Goal: Task Accomplishment & Management: Use online tool/utility

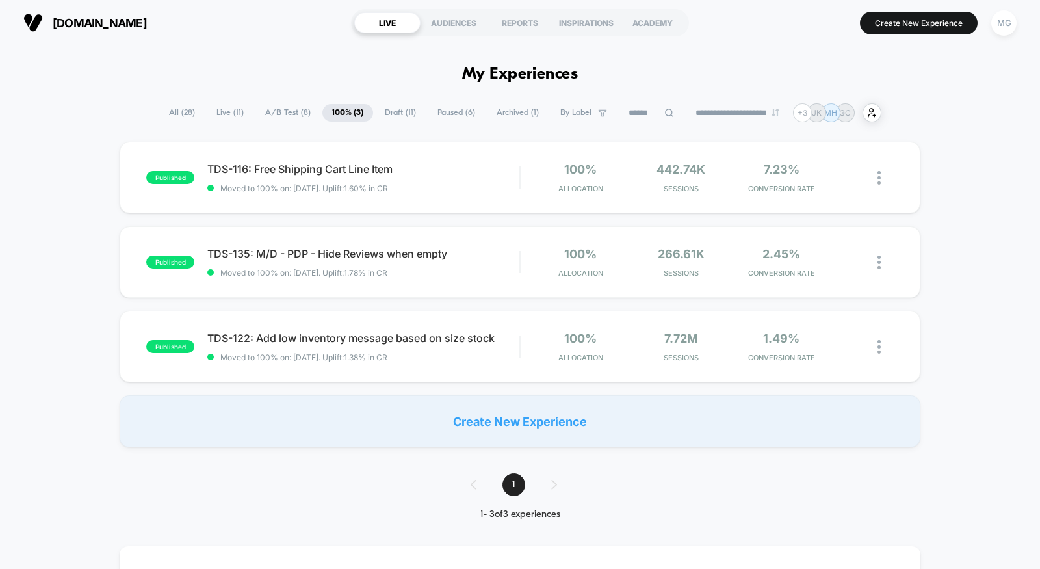
click at [286, 112] on span "A/B Test ( 8 )" at bounding box center [287, 113] width 65 height 18
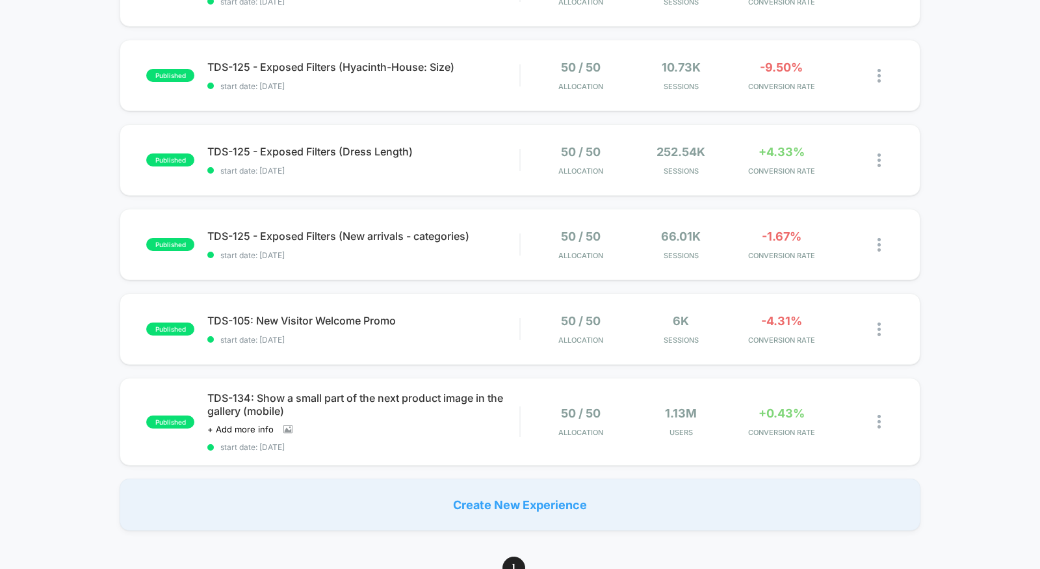
scroll to position [473, 0]
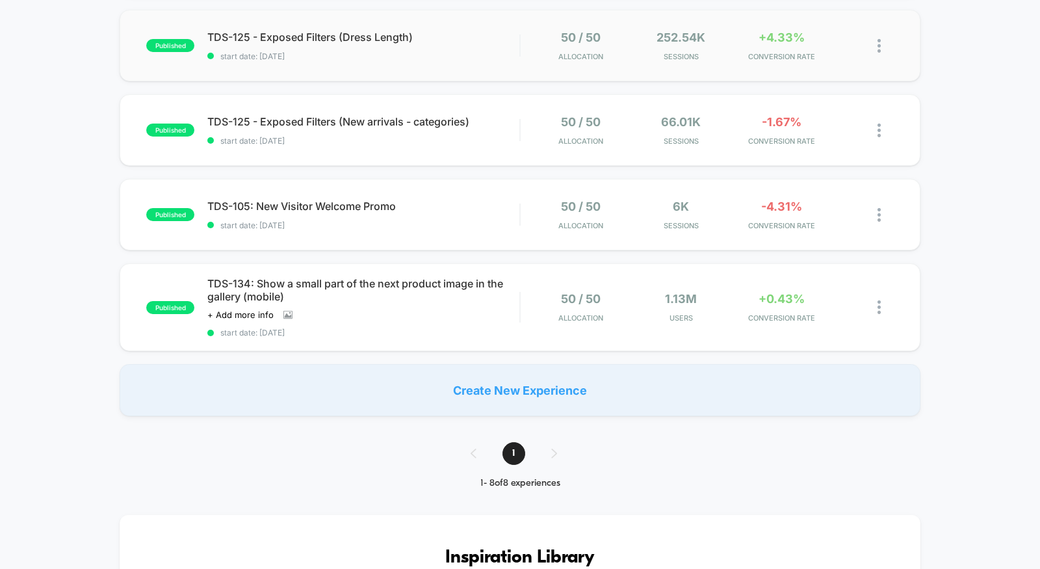
click at [420, 72] on div "published TDS-125 - Exposed Filters (Dress Length) start date: 9/16/2025 50 / 5…" at bounding box center [520, 45] width 801 height 71
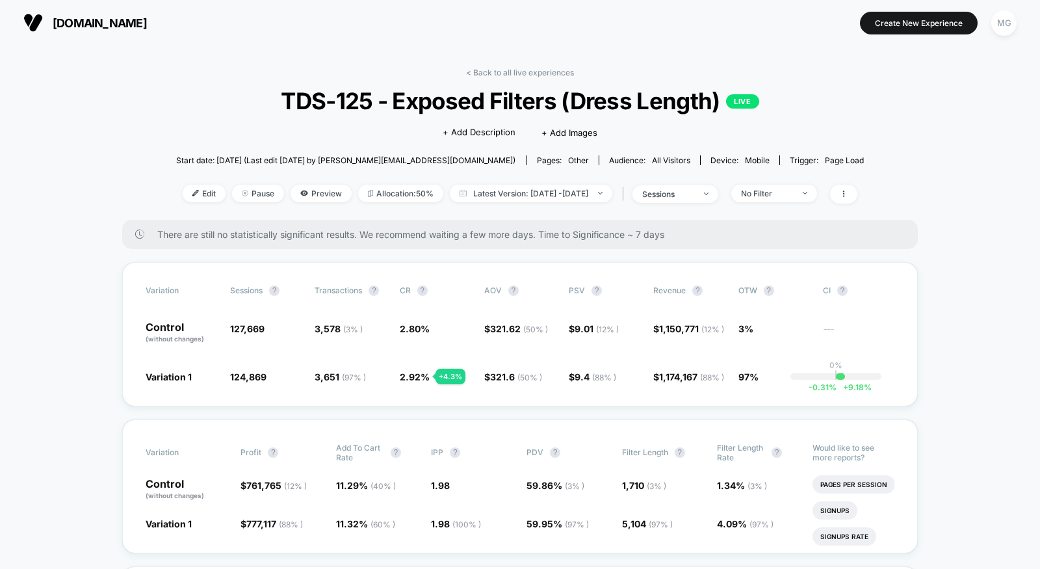
click at [499, 71] on link "< Back to all live experiences" at bounding box center [520, 73] width 108 height 10
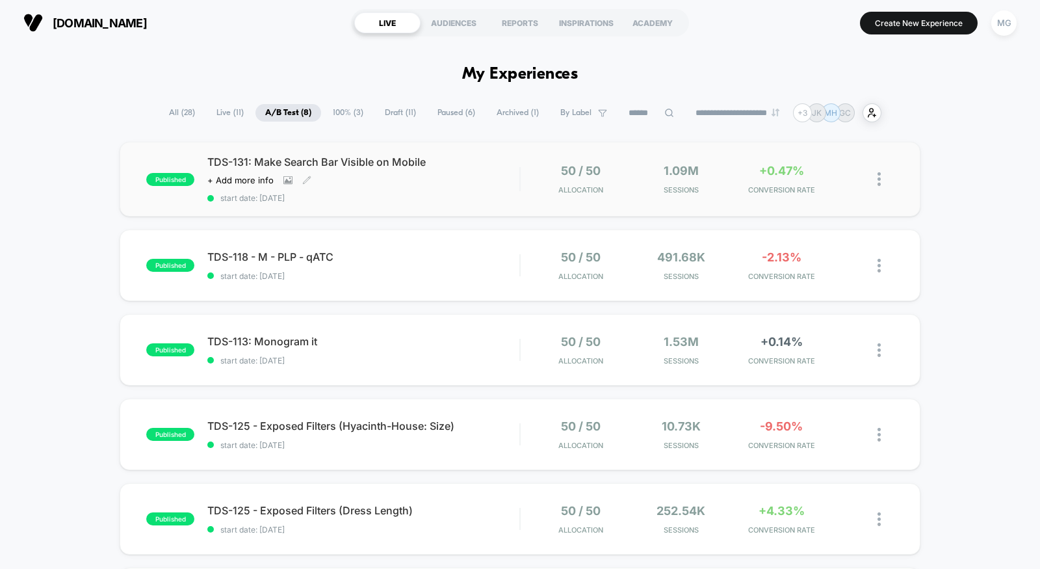
click at [446, 198] on span "start date: 9/18/2025" at bounding box center [363, 198] width 312 height 10
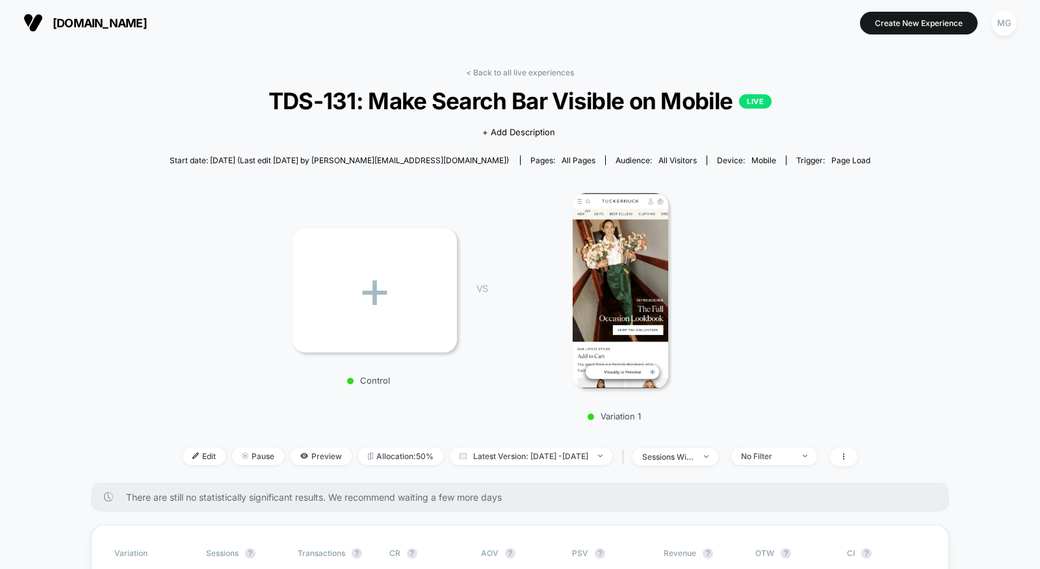
click at [506, 71] on link "< Back to all live experiences" at bounding box center [520, 73] width 108 height 10
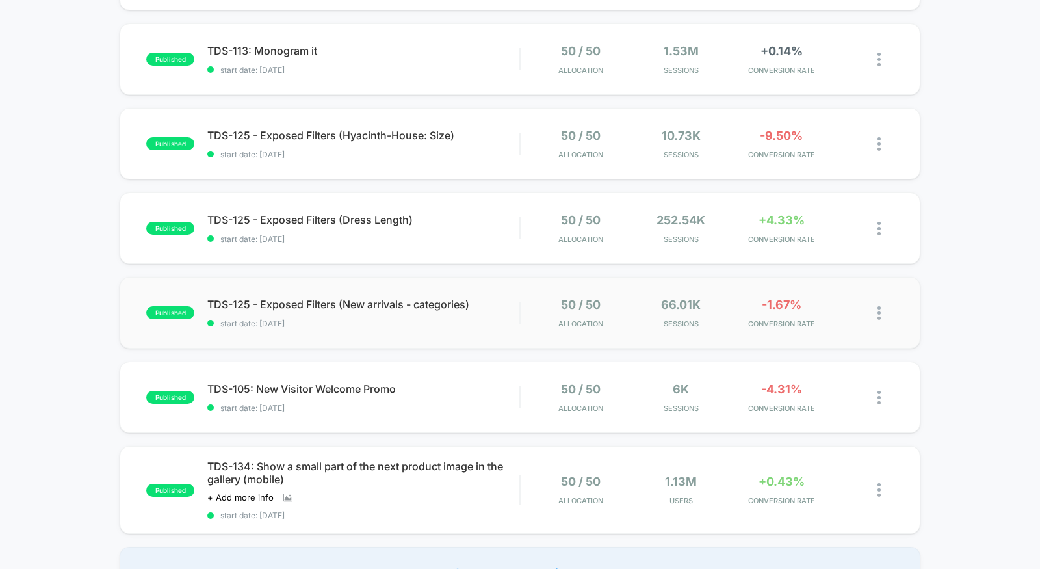
scroll to position [302, 0]
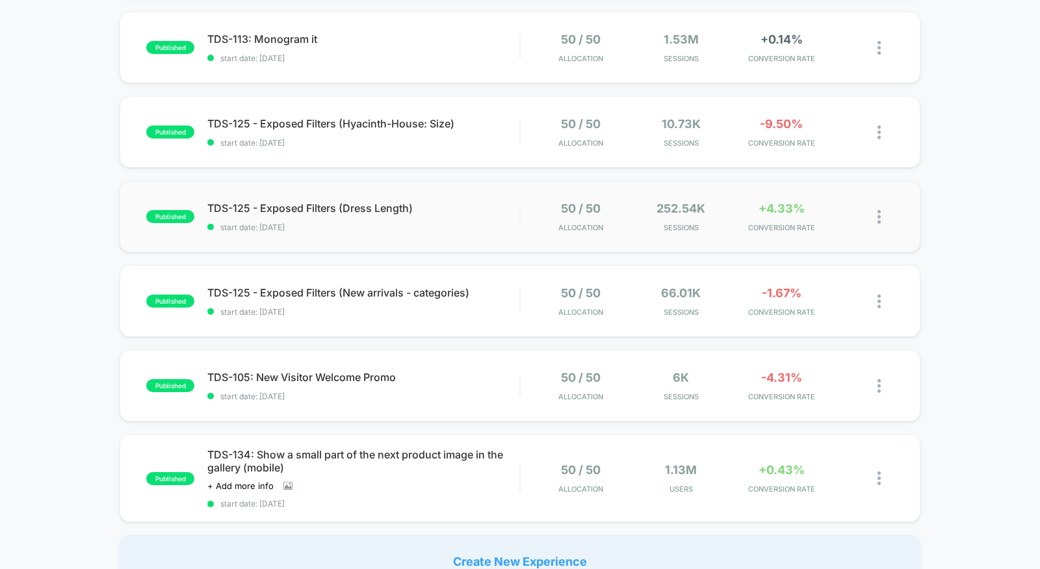
click at [423, 237] on div "published TDS-125 - Exposed Filters (Dress Length) start date: 9/16/2025 50 / 5…" at bounding box center [520, 216] width 801 height 71
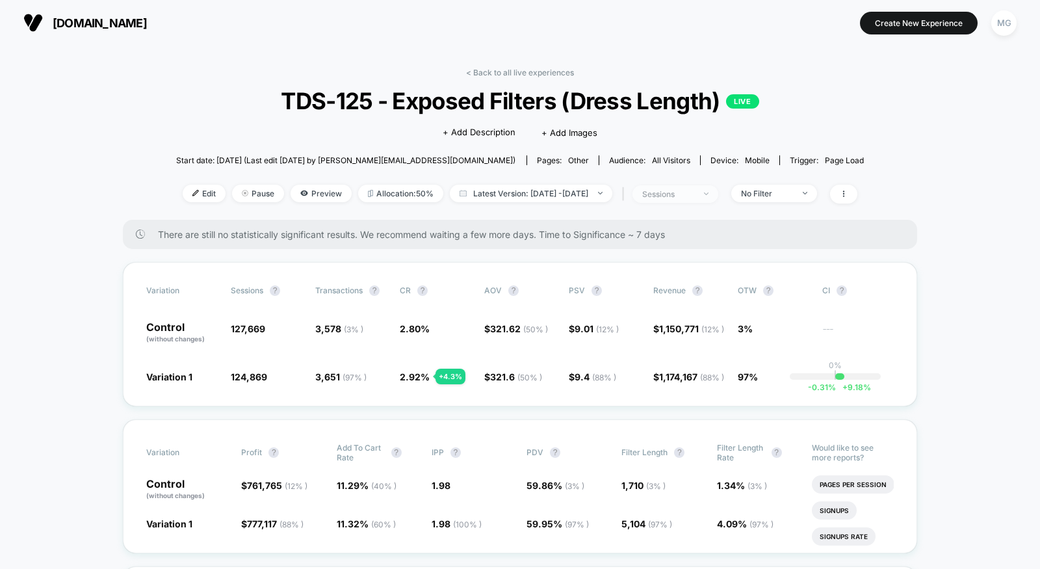
click at [718, 197] on span "sessions" at bounding box center [675, 194] width 86 height 18
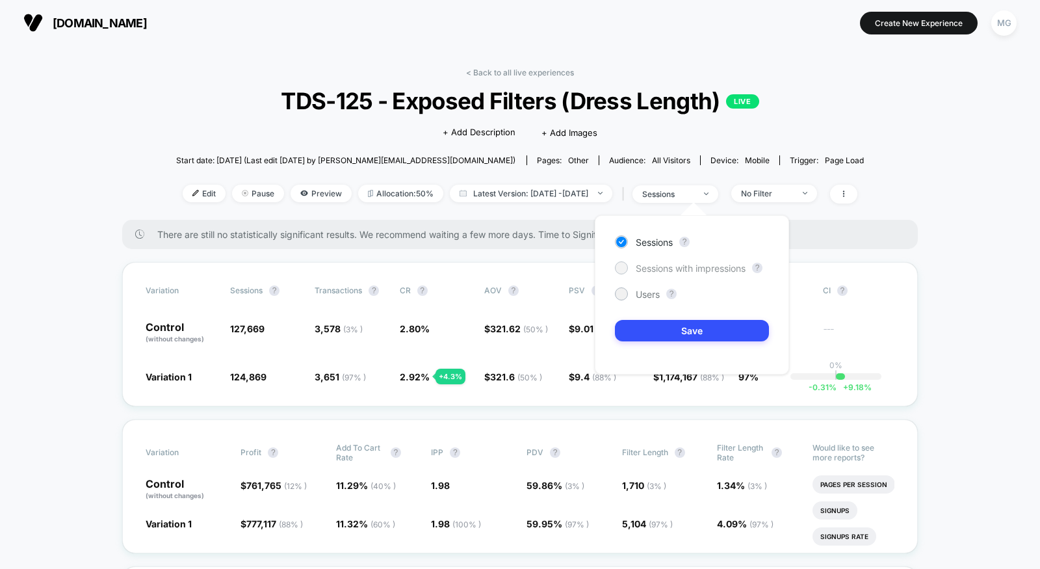
click at [695, 268] on span "Sessions with impressions" at bounding box center [690, 268] width 110 height 11
click at [687, 333] on button "Save" at bounding box center [692, 330] width 154 height 21
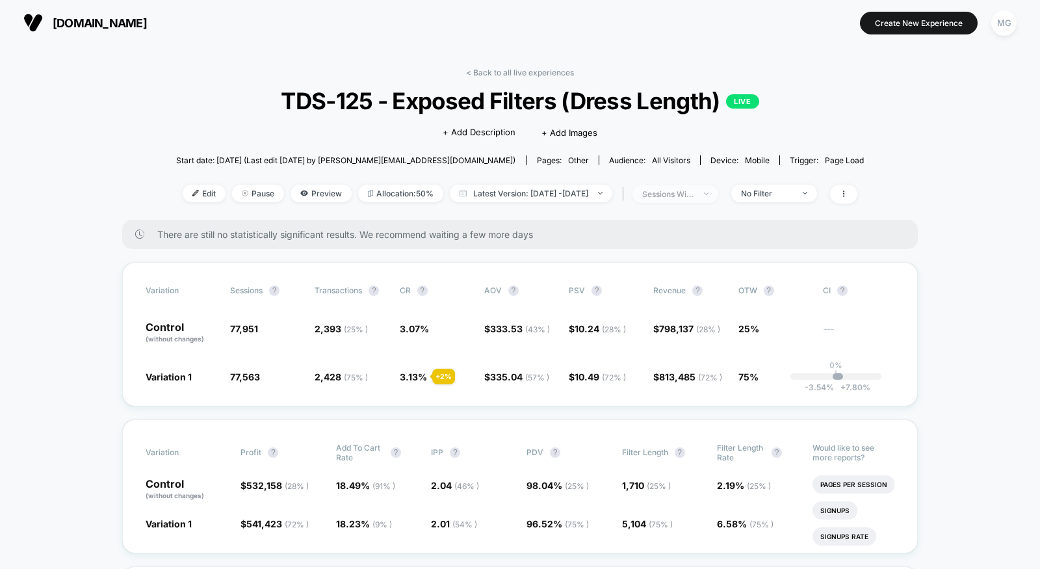
click at [705, 185] on span "sessions with impression" at bounding box center [675, 194] width 86 height 18
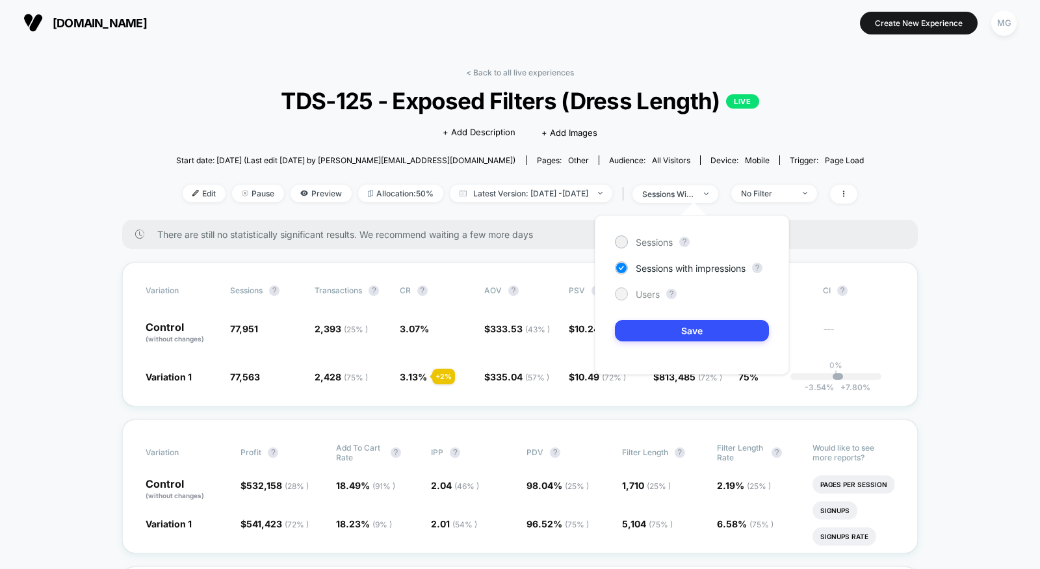
click at [652, 292] on span "Users" at bounding box center [647, 294] width 24 height 11
click at [651, 322] on button "Save" at bounding box center [692, 330] width 154 height 21
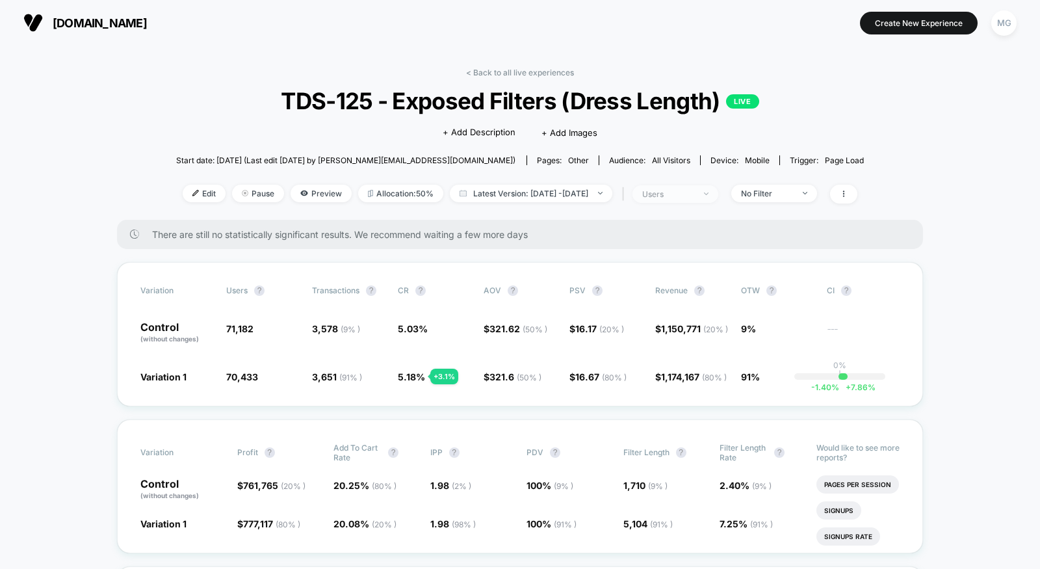
click at [707, 186] on span "users" at bounding box center [675, 194] width 86 height 18
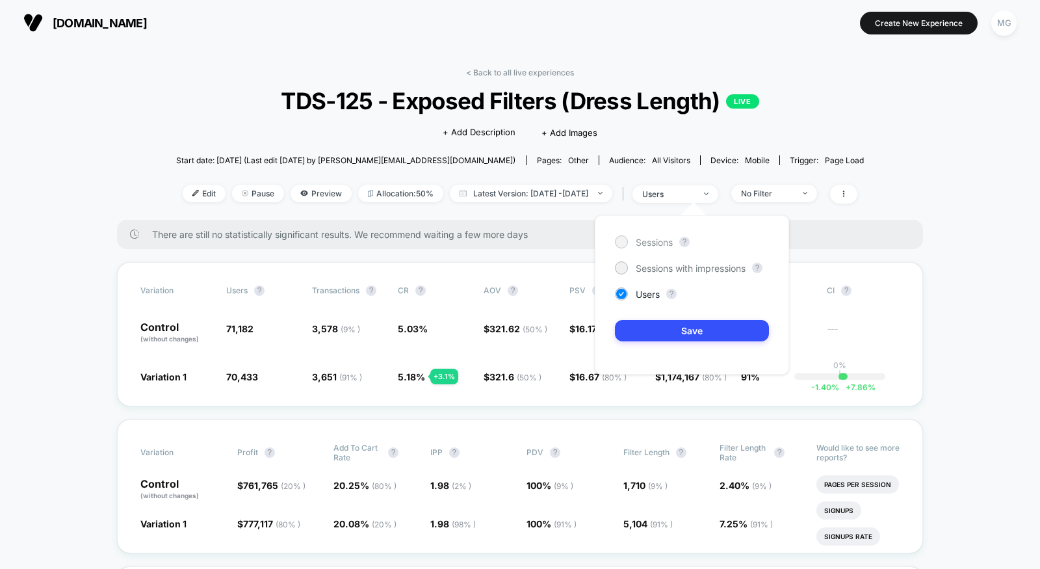
click at [637, 240] on span "Sessions" at bounding box center [653, 242] width 37 height 11
click at [637, 340] on div "Sessions ? Sessions with impressions ? Users ? Save" at bounding box center [692, 294] width 194 height 159
click at [637, 332] on button "Save" at bounding box center [692, 330] width 154 height 21
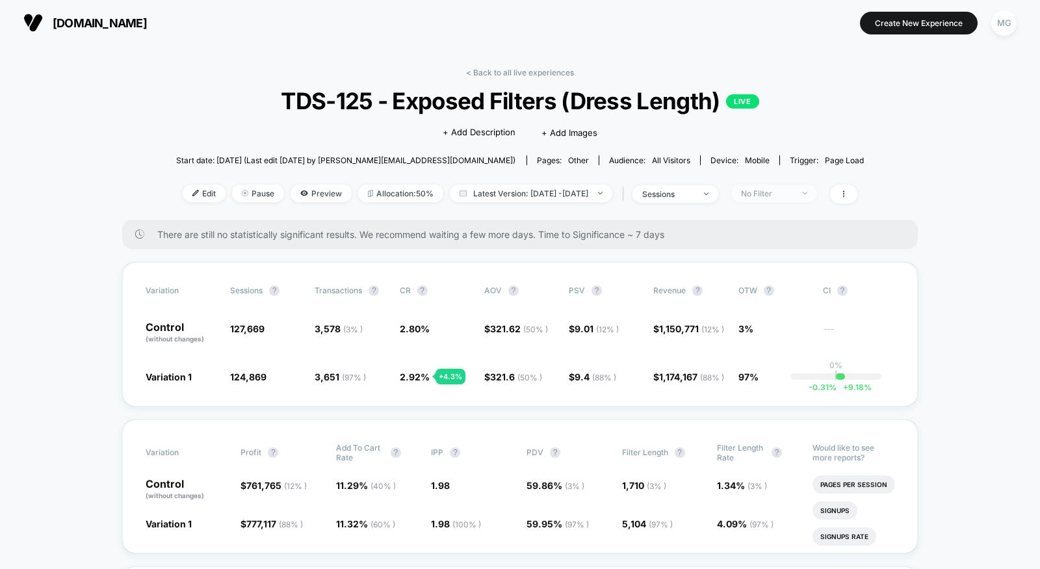
click at [817, 186] on span "No Filter" at bounding box center [774, 194] width 86 height 18
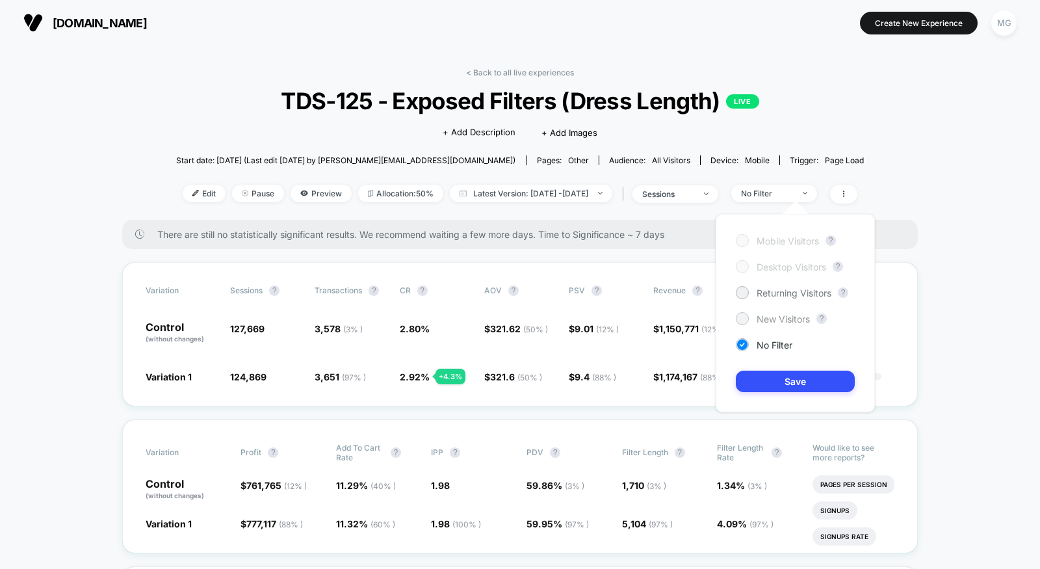
click at [766, 314] on span "New Visitors" at bounding box center [782, 318] width 53 height 11
click at [764, 380] on button "Save" at bounding box center [795, 380] width 119 height 21
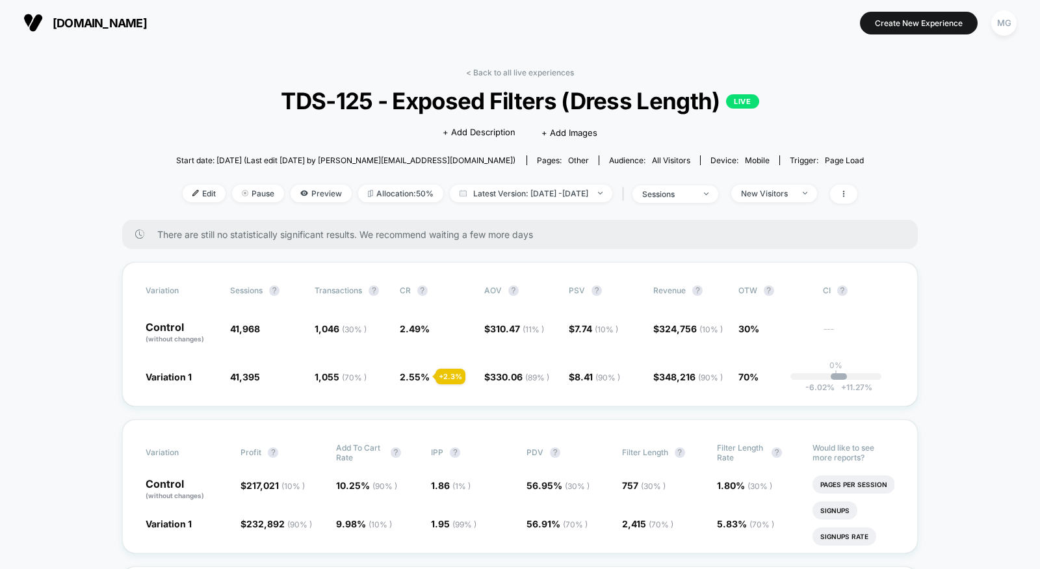
click at [789, 207] on div "< Back to all live experiences TDS-125 - Exposed Filters (Dress Length) LIVE Cl…" at bounding box center [520, 144] width 688 height 152
click at [789, 202] on div "Edit Pause Preview Allocation: 50% Latest Version: Sep 16, 2025 - Sep 23, 2025 …" at bounding box center [520, 194] width 688 height 19
click at [789, 196] on div "New Visitors" at bounding box center [767, 193] width 52 height 10
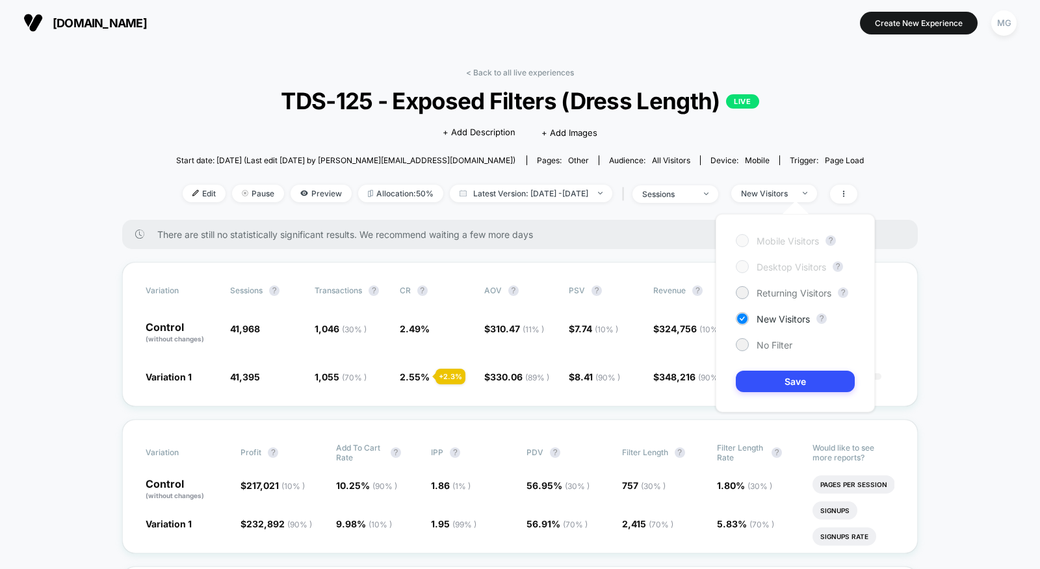
click at [769, 299] on div "Mobile Visitors ? Desktop Visitors ? Returning Visitors ? New Visitors ? No Fil…" at bounding box center [794, 313] width 159 height 198
click at [769, 289] on span "Returning Visitors" at bounding box center [793, 292] width 75 height 11
click at [769, 374] on button "Save" at bounding box center [795, 380] width 119 height 21
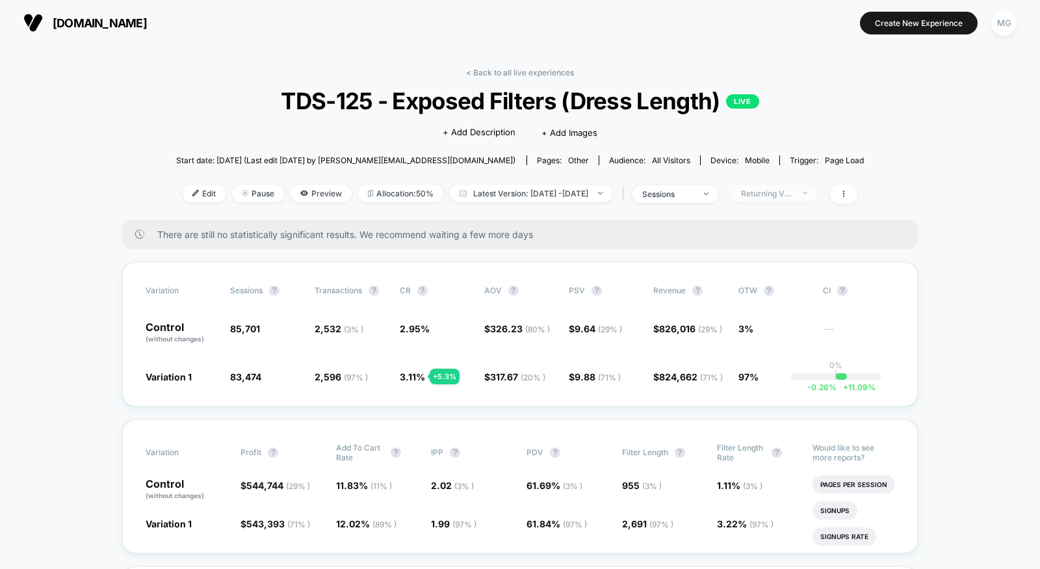
click at [778, 192] on div "Returning Visitors" at bounding box center [767, 193] width 52 height 10
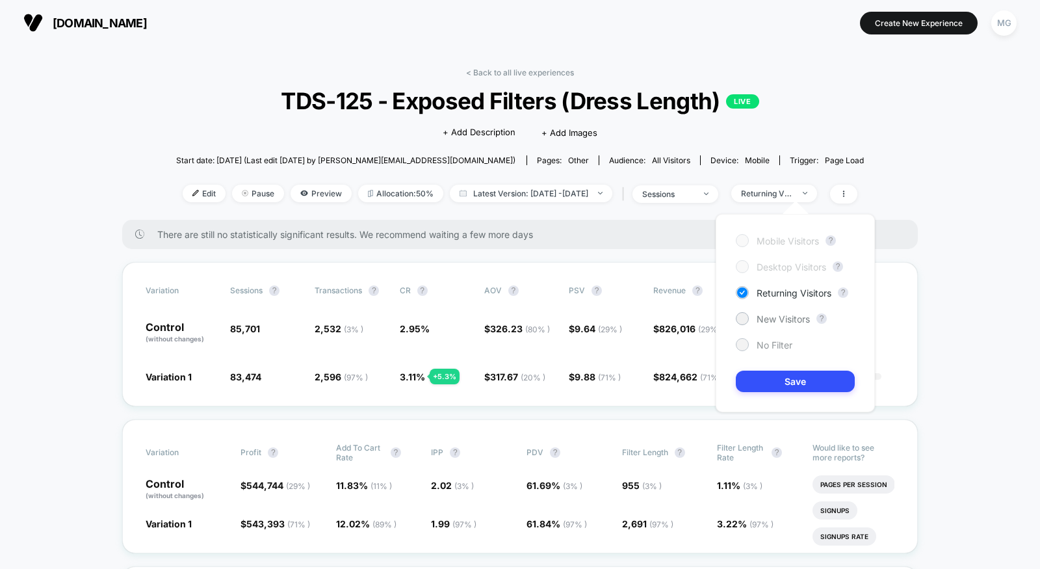
click at [743, 347] on div at bounding box center [742, 344] width 10 height 10
click at [755, 381] on button "Save" at bounding box center [795, 380] width 119 height 21
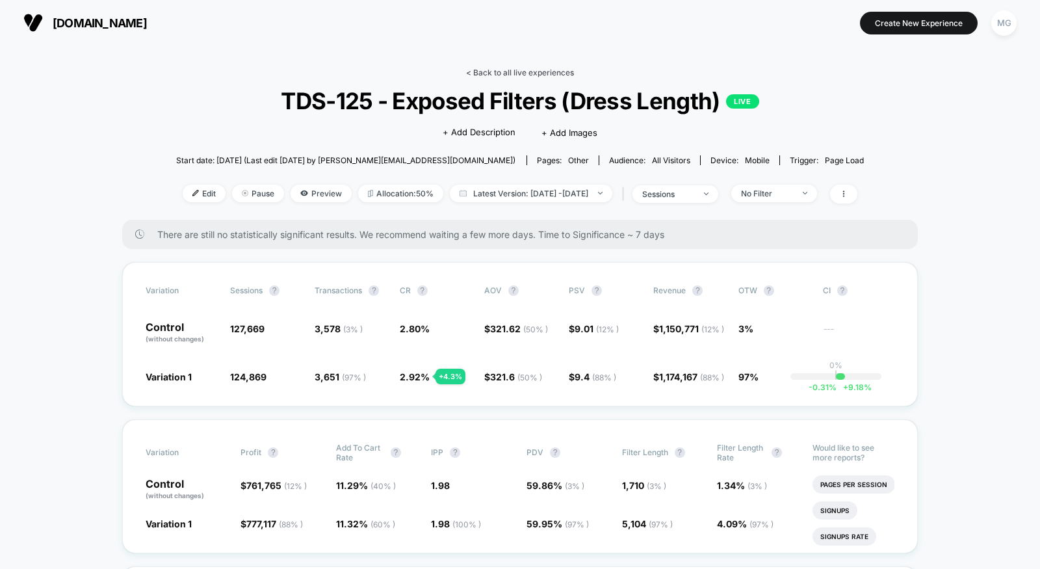
click at [495, 73] on link "< Back to all live experiences" at bounding box center [520, 73] width 108 height 10
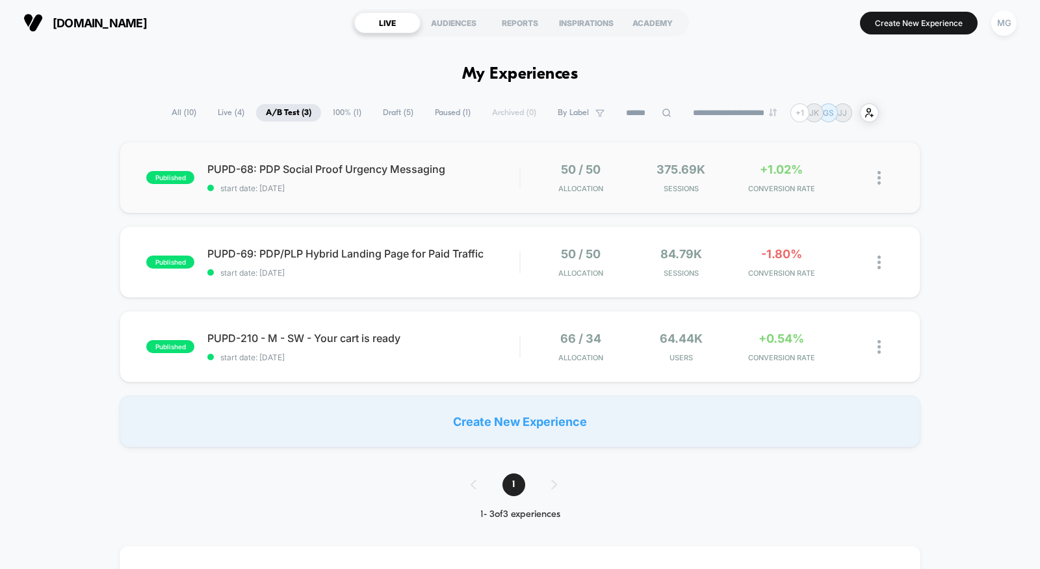
click at [380, 198] on div "published PUPD-68: PDP Social Proof Urgency Messaging start date: [DATE] 50 / 5…" at bounding box center [520, 177] width 801 height 71
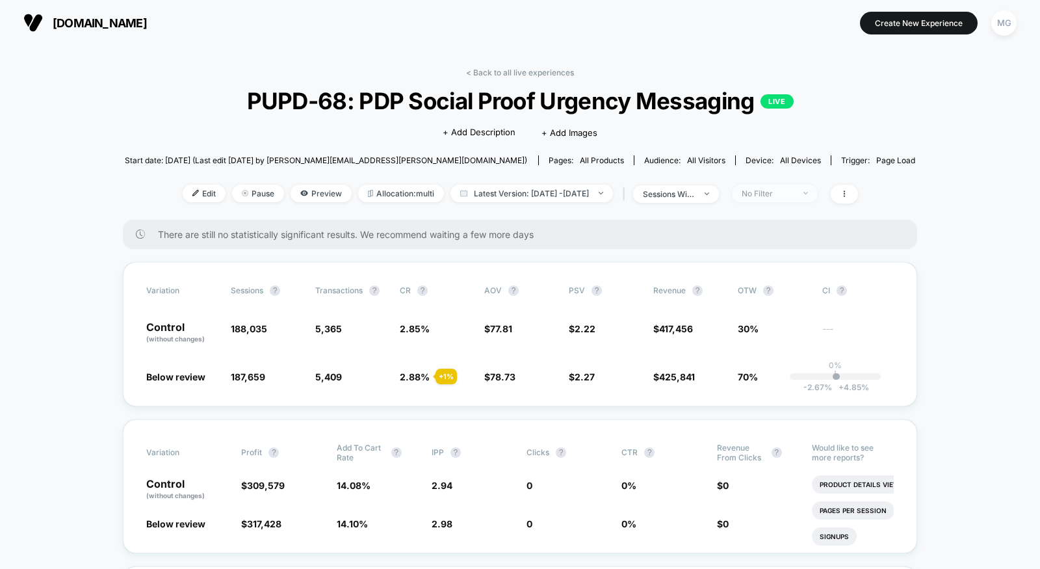
click at [784, 194] on div "No Filter" at bounding box center [767, 193] width 52 height 10
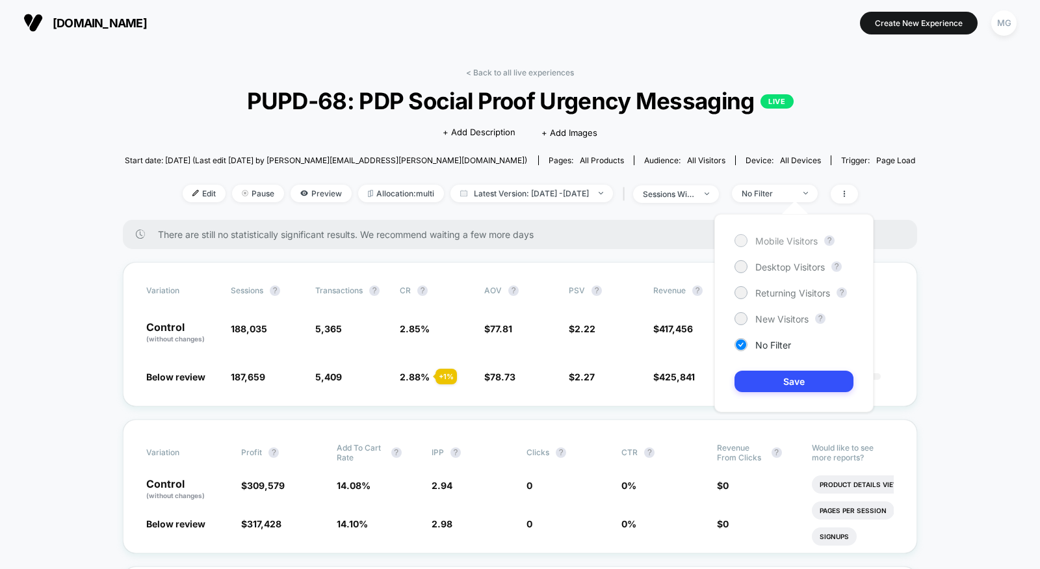
click at [776, 244] on span "Mobile Visitors" at bounding box center [786, 240] width 62 height 11
click at [776, 372] on button "Save" at bounding box center [793, 380] width 119 height 21
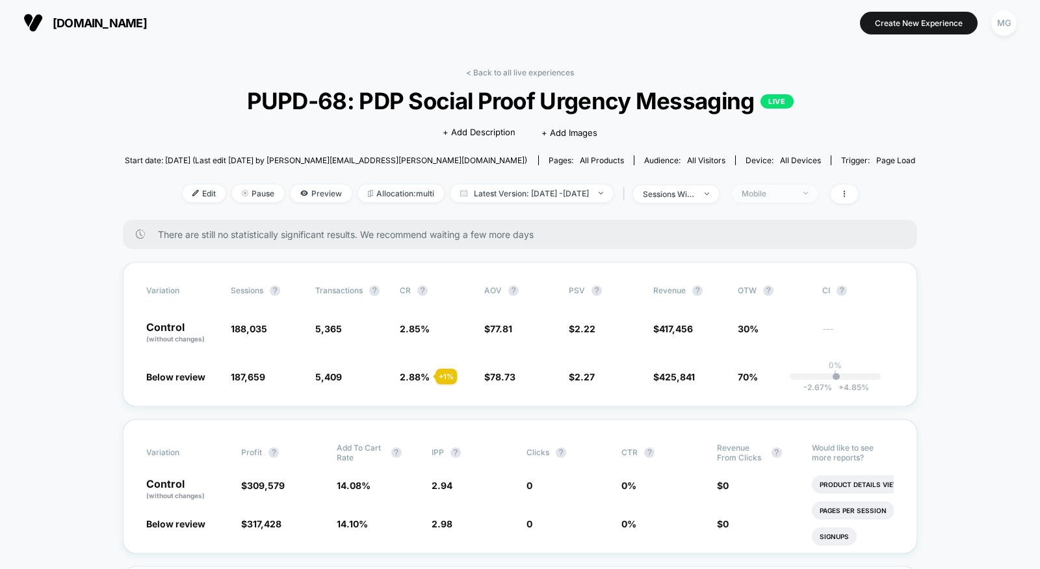
click at [793, 192] on div "Mobile" at bounding box center [767, 193] width 52 height 10
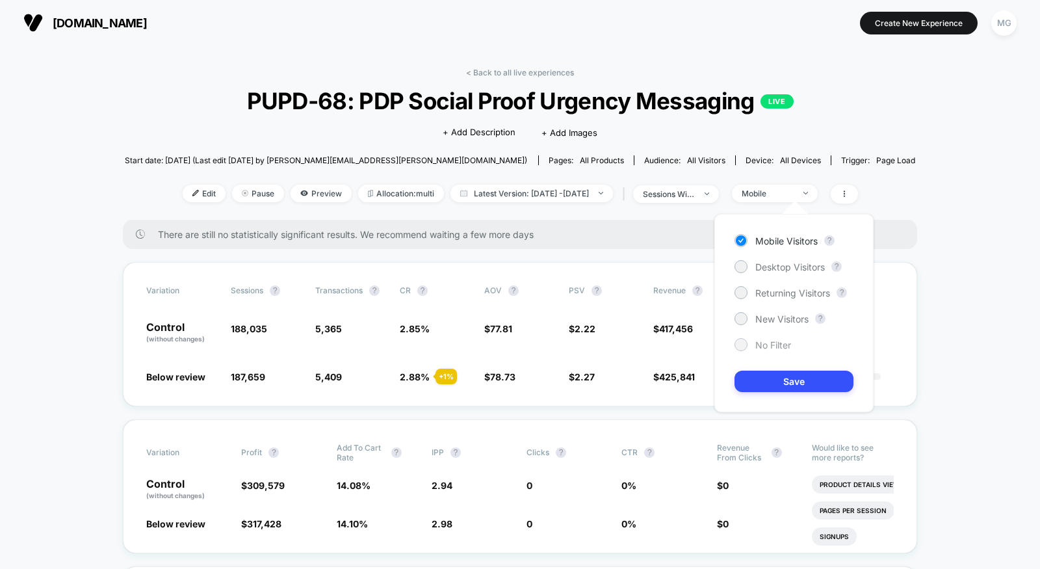
click at [770, 345] on span "No Filter" at bounding box center [773, 344] width 36 height 11
click at [770, 389] on button "Save" at bounding box center [793, 380] width 119 height 21
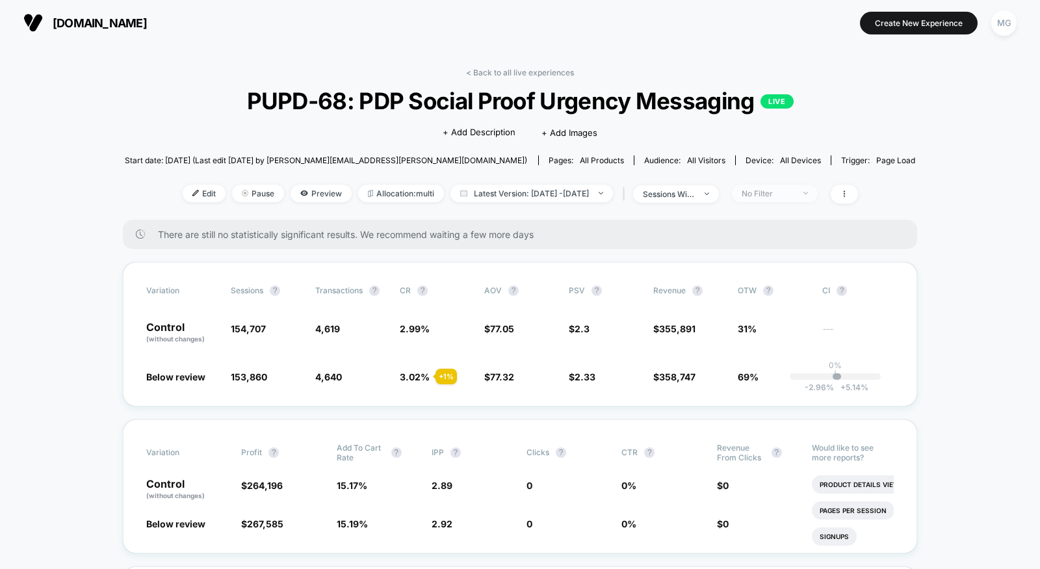
click at [793, 188] on div "No Filter" at bounding box center [767, 193] width 52 height 10
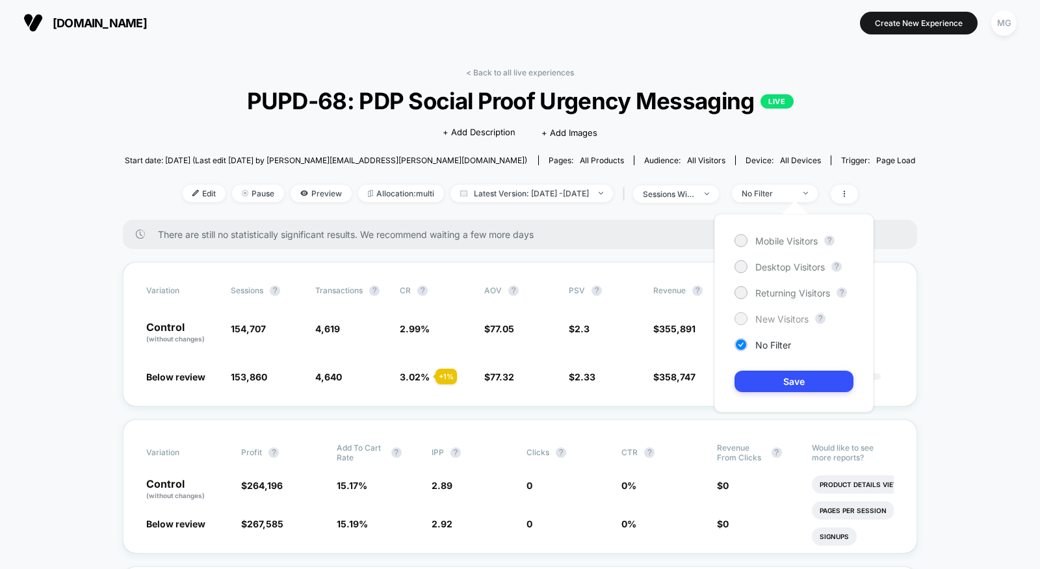
click at [762, 314] on span "New Visitors" at bounding box center [781, 318] width 53 height 11
click at [763, 381] on button "Save" at bounding box center [793, 380] width 119 height 21
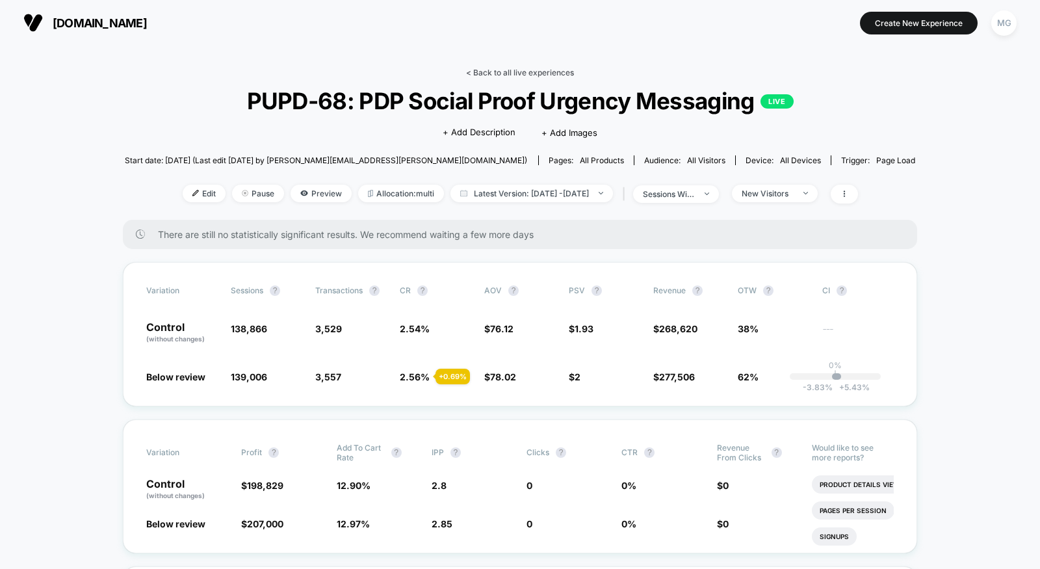
click at [522, 70] on link "< Back to all live experiences" at bounding box center [520, 73] width 108 height 10
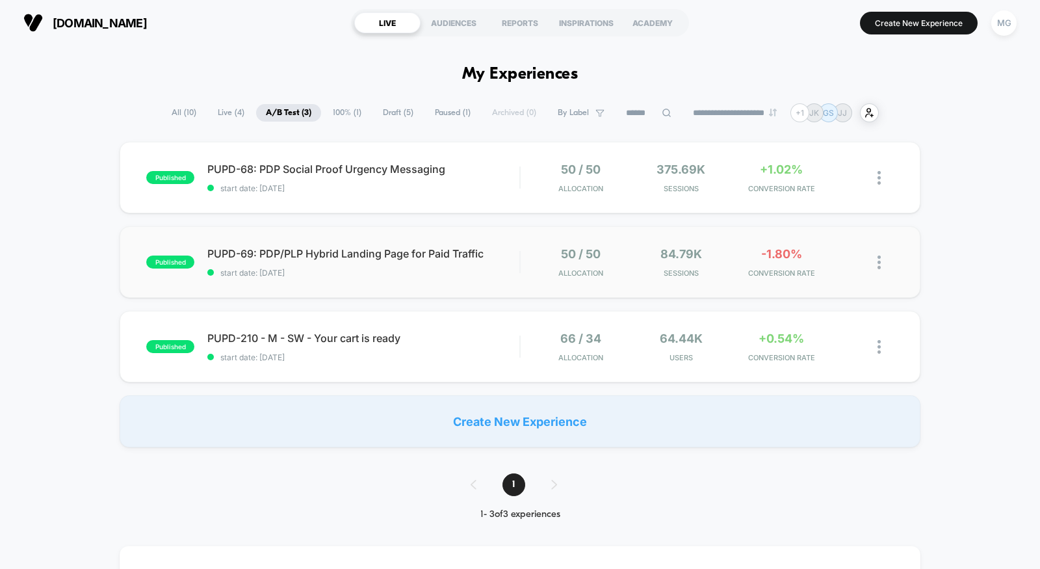
click at [439, 287] on div "published PUPD-69: PDP/PLP Hybrid Landing Page for Paid Traffic start date: [DA…" at bounding box center [520, 261] width 801 height 71
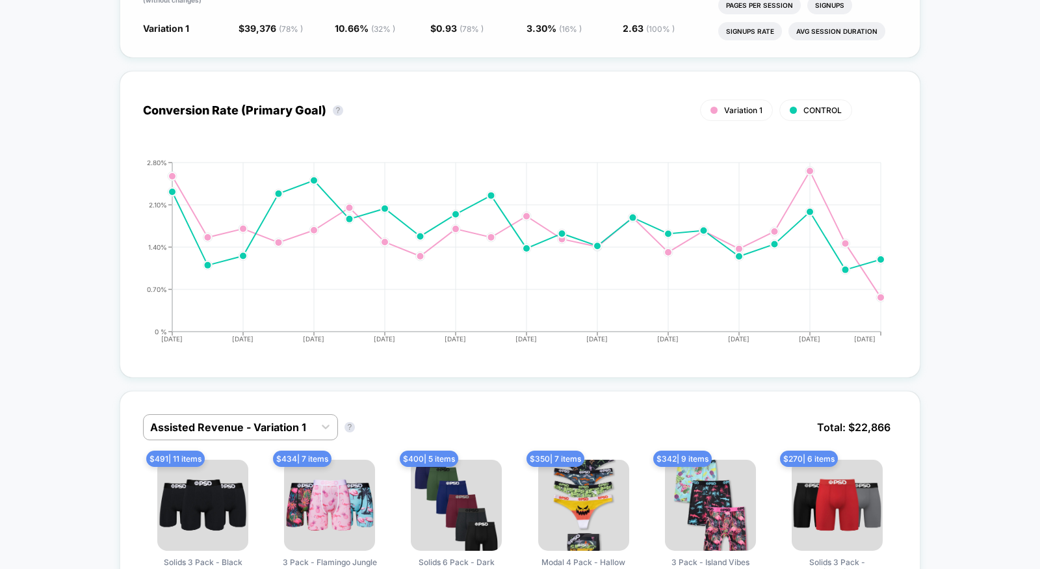
scroll to position [677, 0]
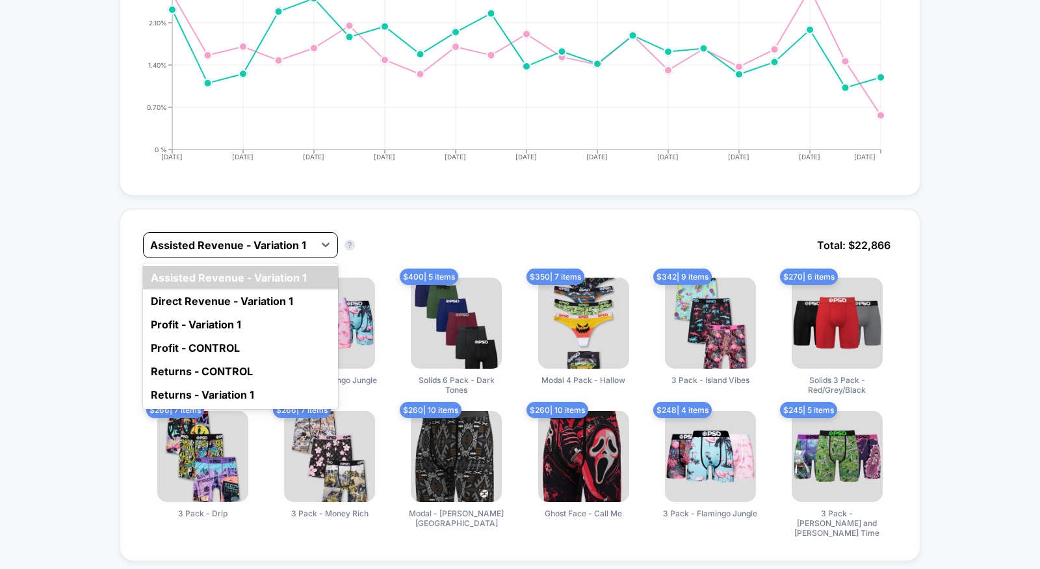
click at [278, 243] on div at bounding box center [228, 245] width 157 height 16
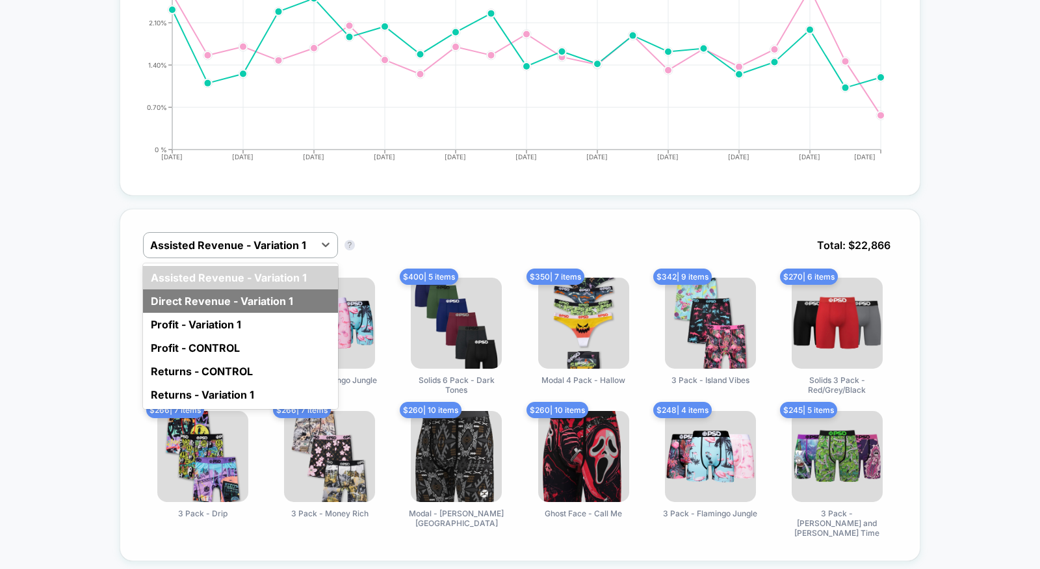
click at [271, 297] on div "Direct Revenue - Variation 1" at bounding box center [240, 300] width 195 height 23
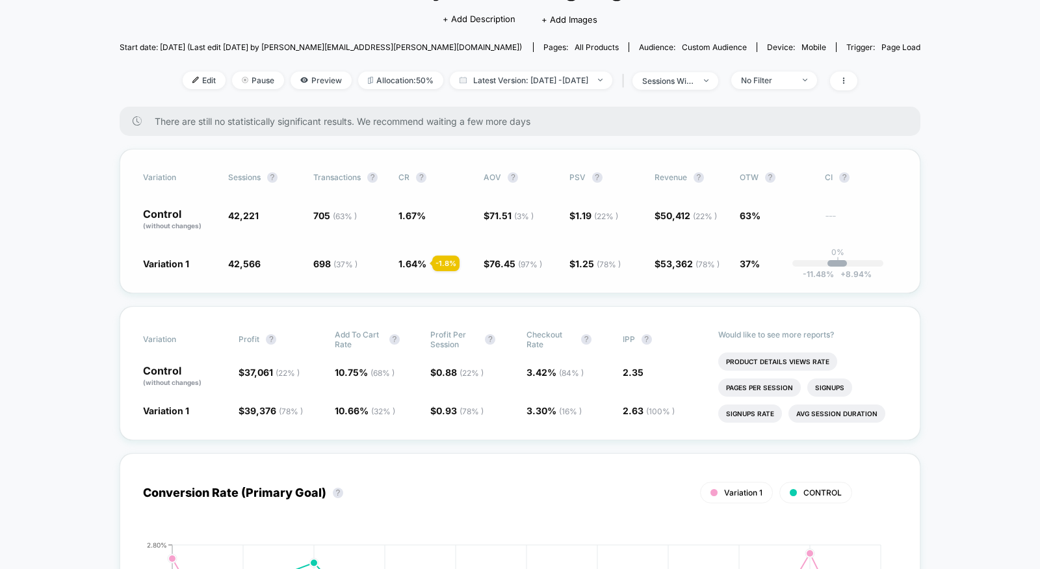
scroll to position [109, 0]
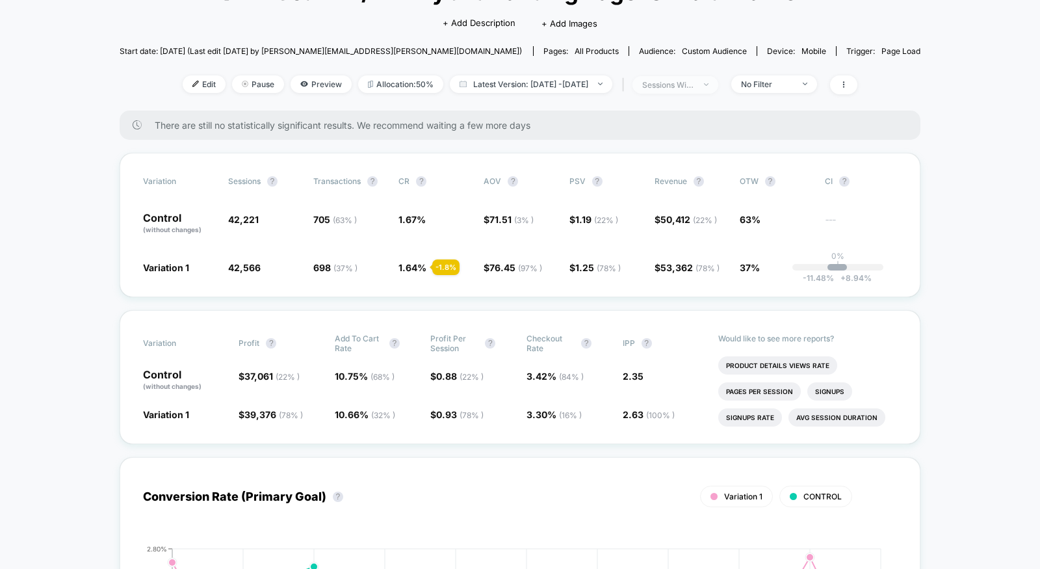
click at [694, 85] on div "sessions with impression" at bounding box center [668, 85] width 52 height 10
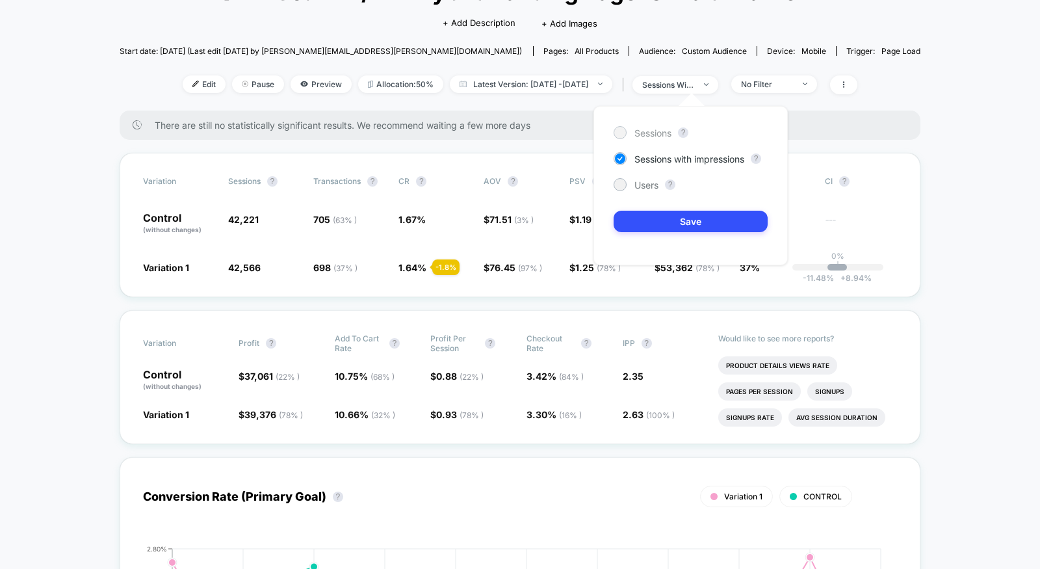
click at [664, 134] on span "Sessions" at bounding box center [652, 132] width 37 height 11
click at [663, 224] on button "Save" at bounding box center [690, 221] width 154 height 21
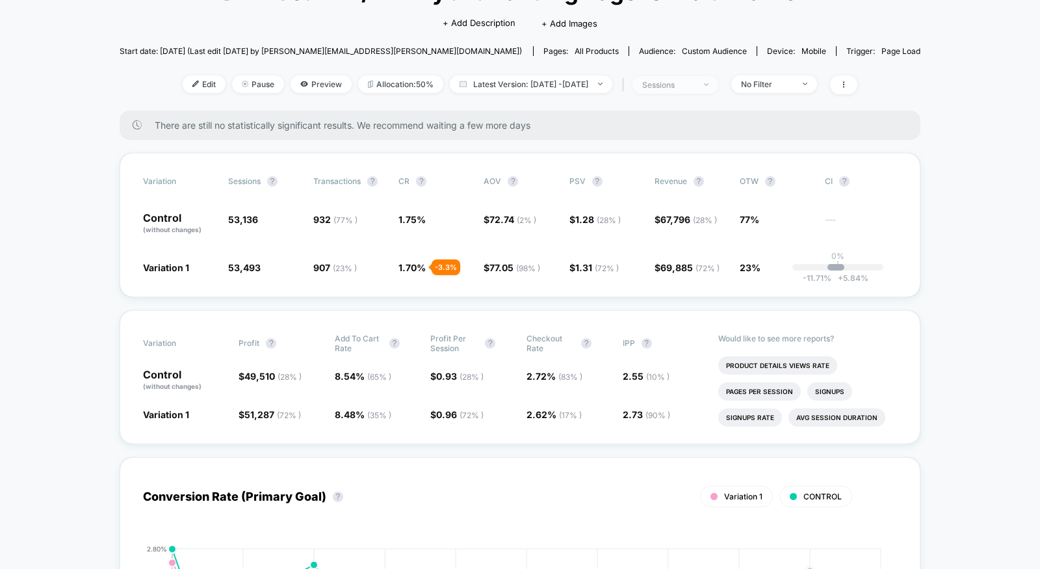
click at [694, 83] on div "sessions" at bounding box center [668, 85] width 52 height 10
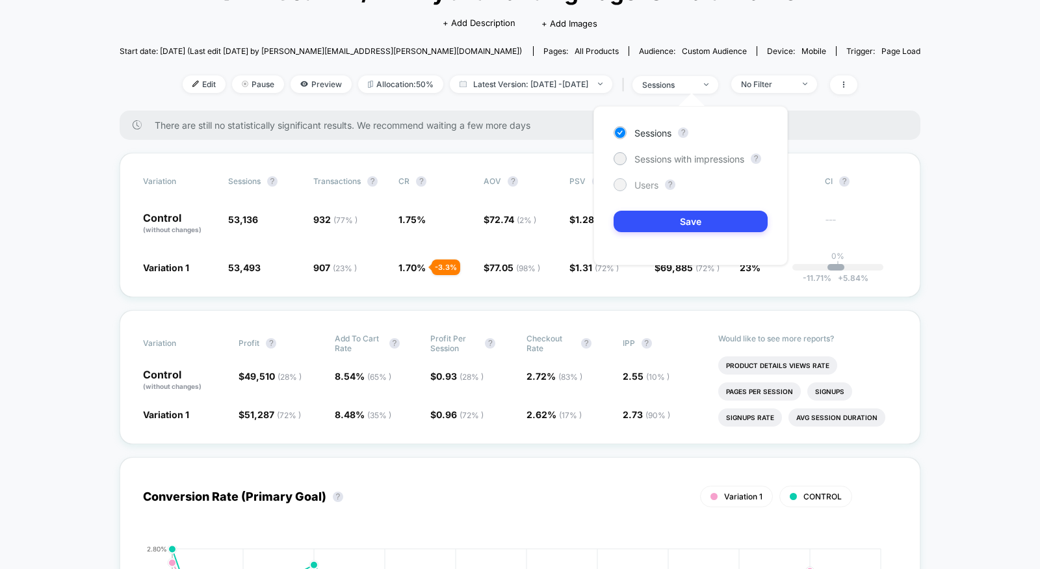
click at [626, 188] on div "Users" at bounding box center [635, 184] width 45 height 13
click at [639, 220] on button "Save" at bounding box center [690, 221] width 154 height 21
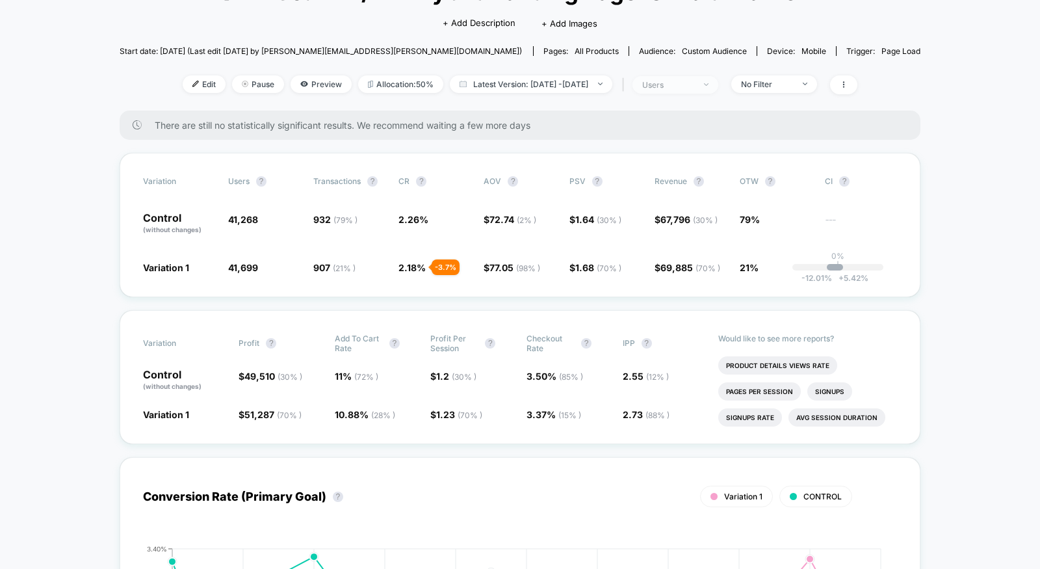
click at [694, 86] on div "users" at bounding box center [668, 85] width 52 height 10
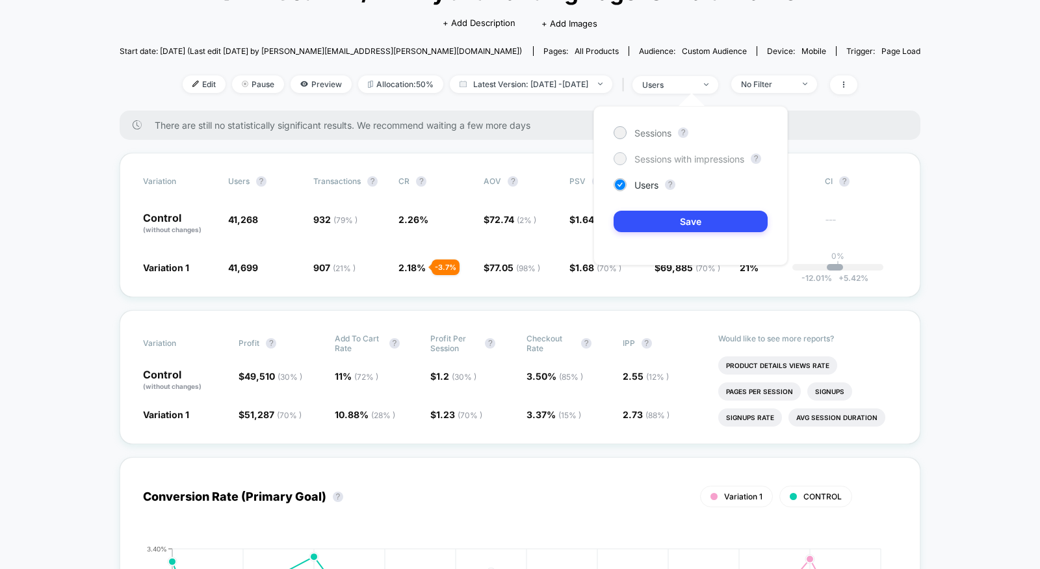
click at [667, 155] on span "Sessions with impressions" at bounding box center [689, 158] width 110 height 11
click at [667, 211] on button "Save" at bounding box center [690, 221] width 154 height 21
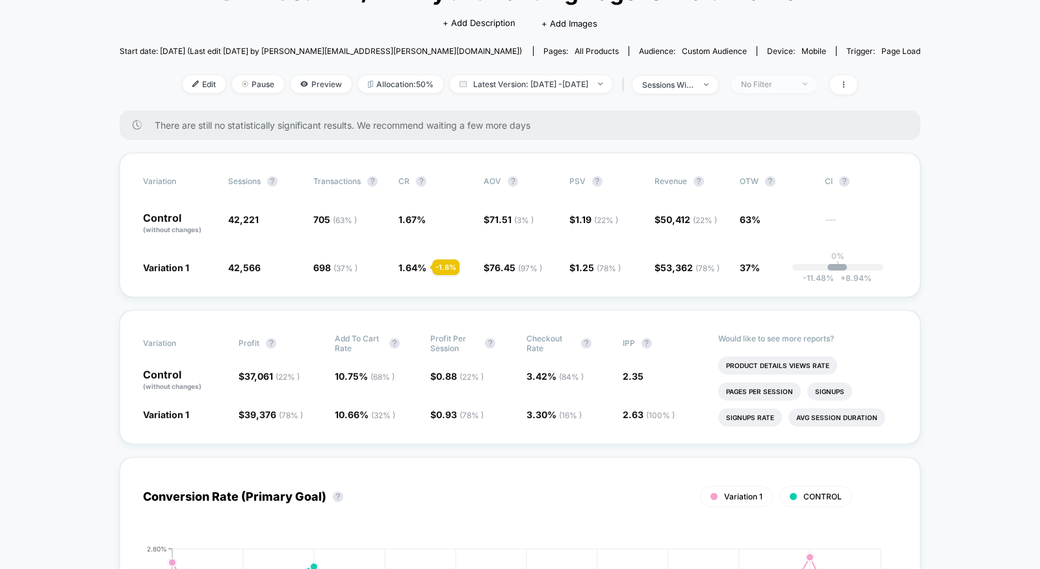
click at [793, 81] on div "No Filter" at bounding box center [767, 84] width 52 height 10
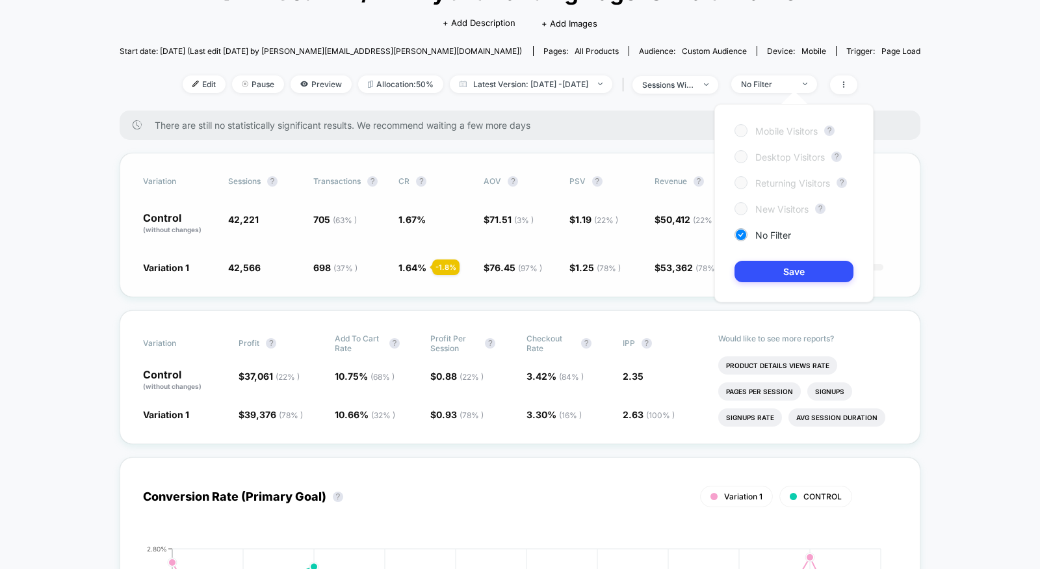
click at [576, 224] on span "$ 1.19 ( 22 % )" at bounding box center [605, 223] width 72 height 22
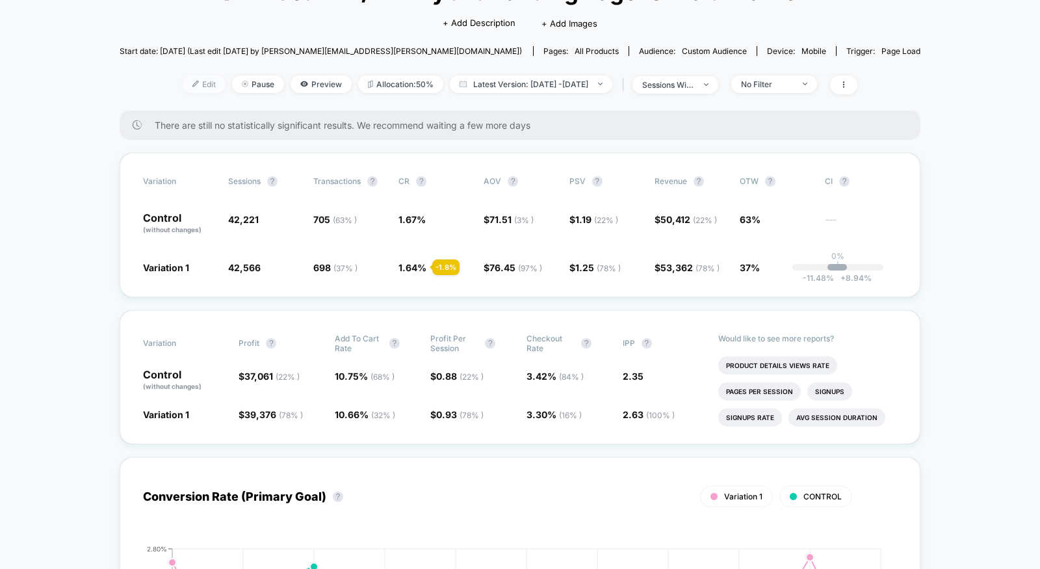
click at [193, 82] on span "Edit" at bounding box center [204, 84] width 43 height 18
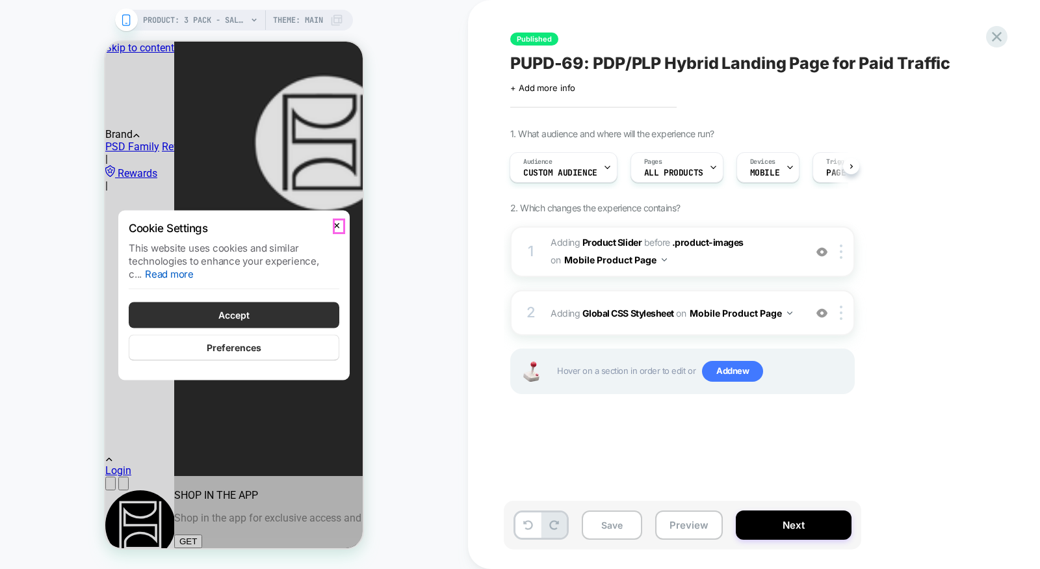
click at [340, 226] on button "Close" at bounding box center [336, 224] width 10 height 13
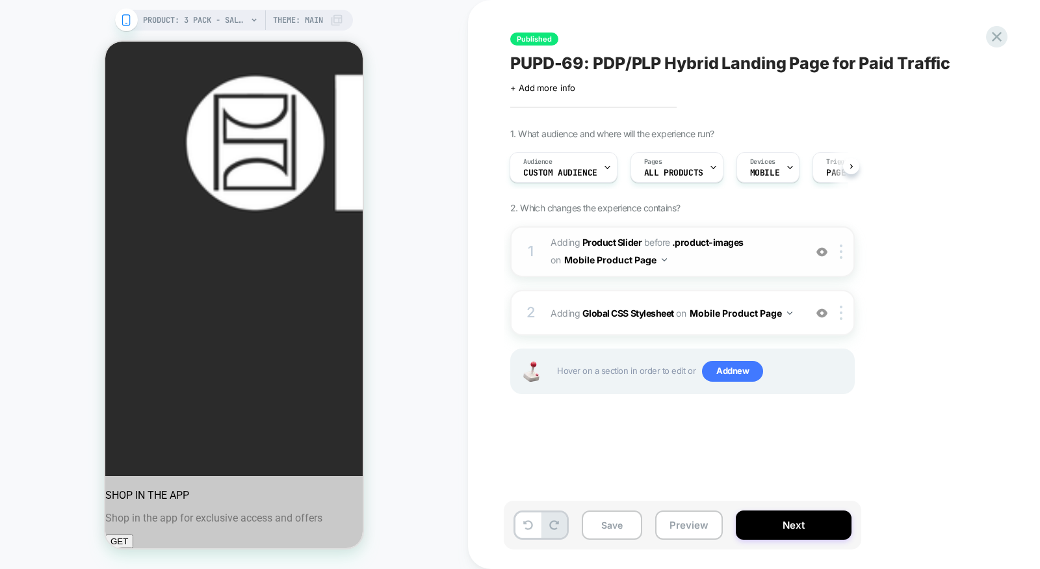
click at [749, 266] on span "#_loomi_addon_1754324178202_dup1754437250 Adding Product Slider BEFORE .product…" at bounding box center [674, 251] width 248 height 35
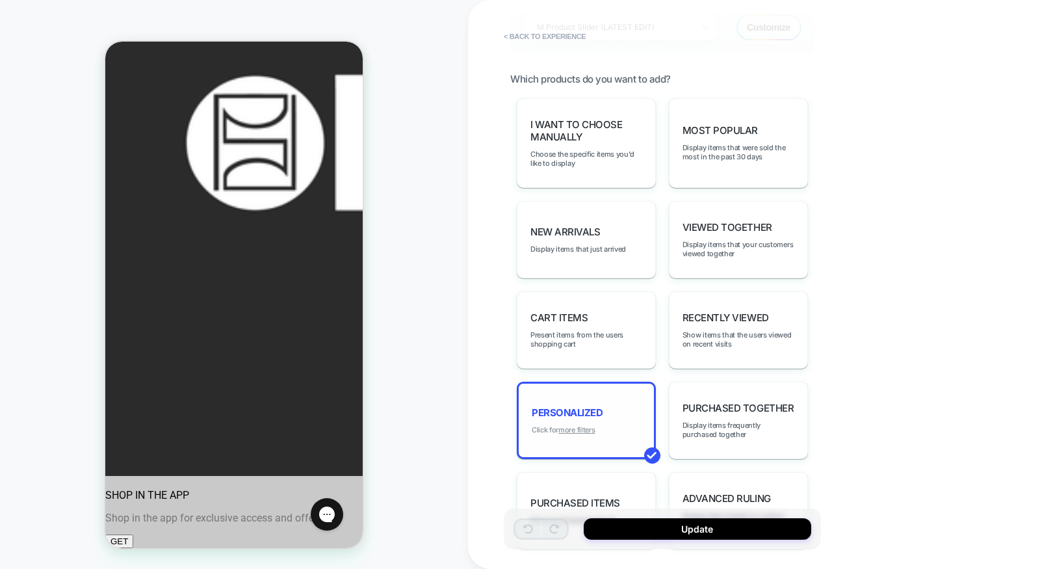
click at [586, 425] on u "more filters" at bounding box center [576, 429] width 36 height 9
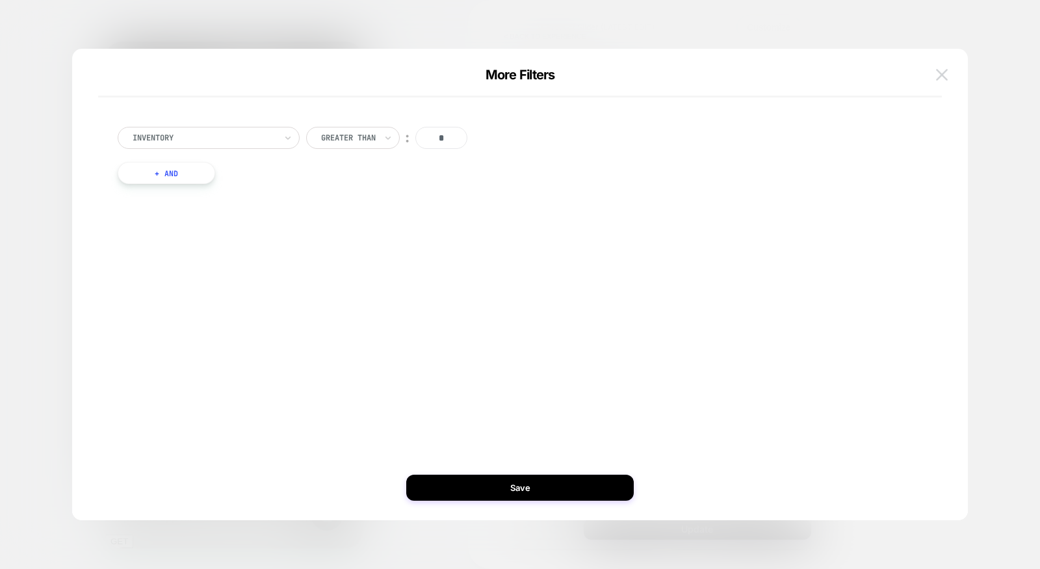
click at [939, 76] on img at bounding box center [942, 74] width 12 height 11
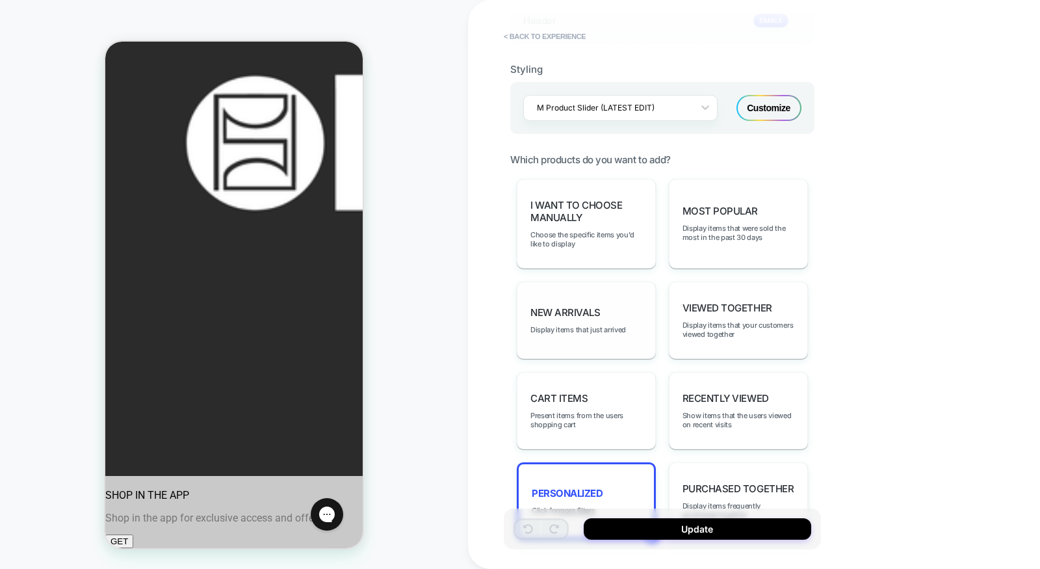
scroll to position [201, 0]
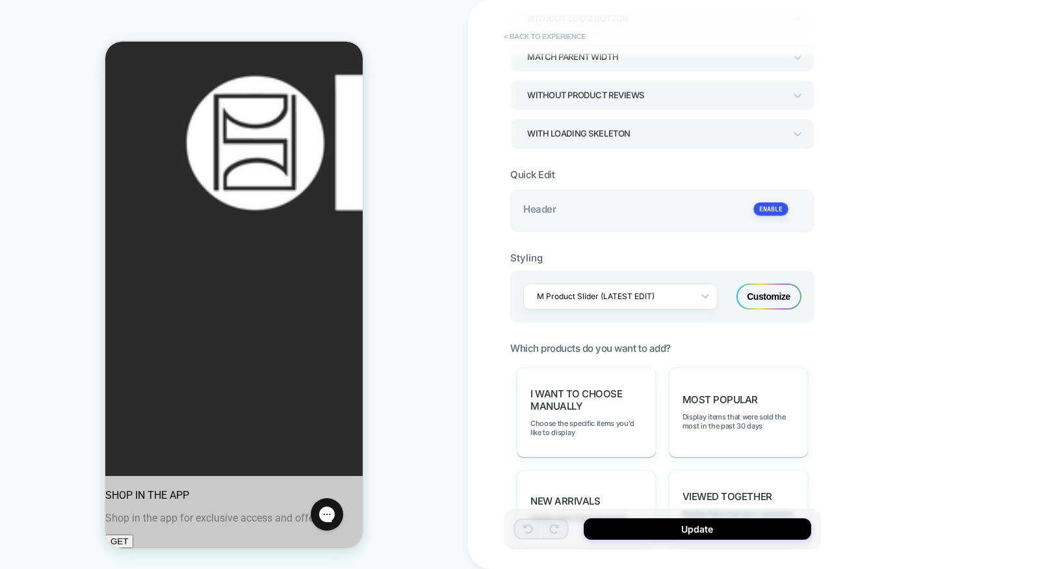
click at [567, 38] on button "< Back to experience" at bounding box center [544, 36] width 95 height 21
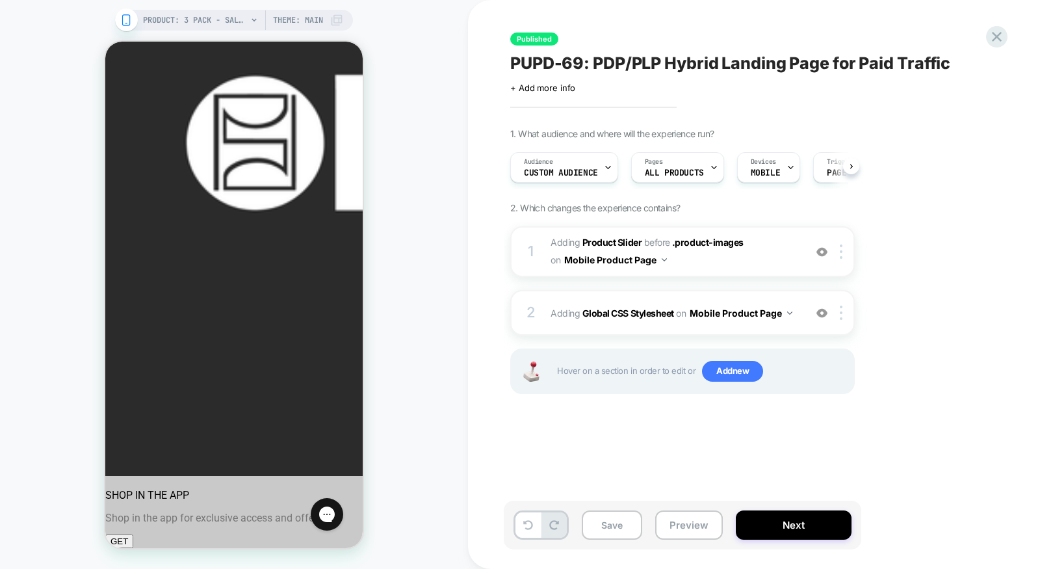
scroll to position [0, 1]
click at [765, 522] on button "Next" at bounding box center [794, 524] width 116 height 29
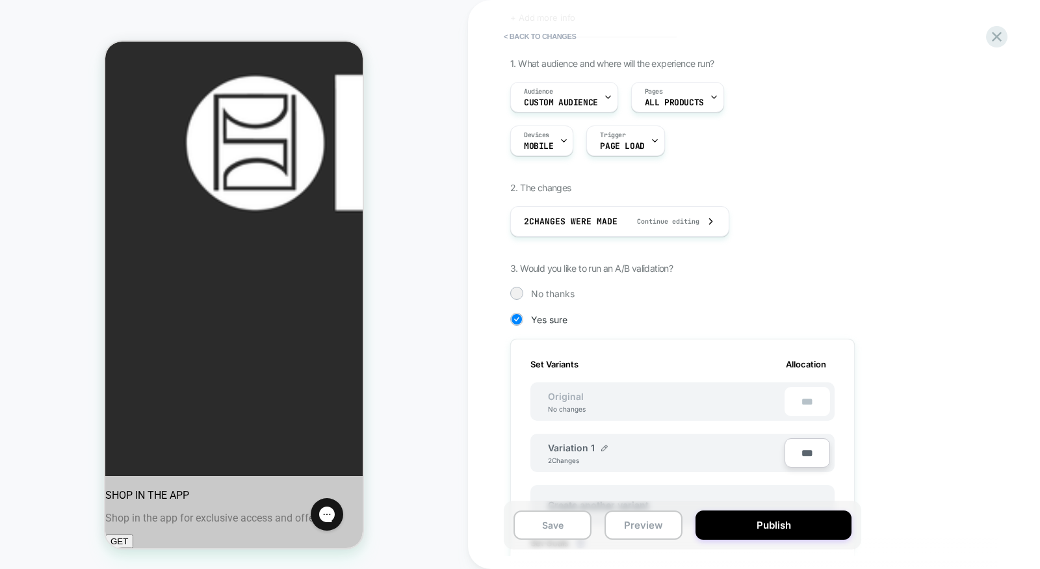
scroll to position [383, 0]
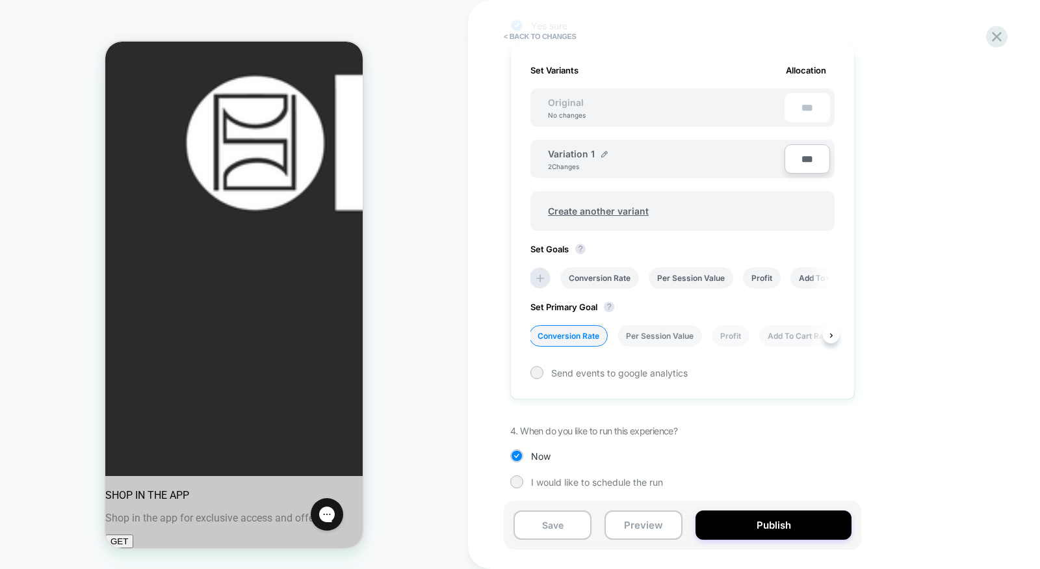
click at [640, 337] on li "Per Session Value" at bounding box center [659, 335] width 84 height 21
click at [543, 517] on button "Save" at bounding box center [552, 524] width 78 height 29
click at [1001, 31] on icon at bounding box center [997, 37] width 18 height 18
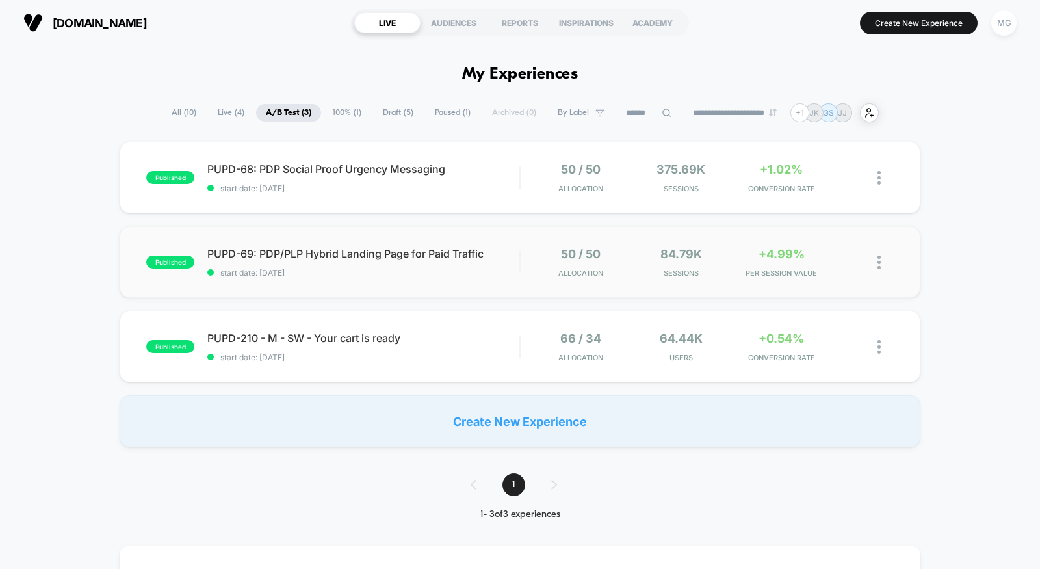
click at [428, 289] on div "published PUPD-69: PDP/PLP Hybrid Landing Page for Paid Traffic start date: [DA…" at bounding box center [520, 261] width 801 height 71
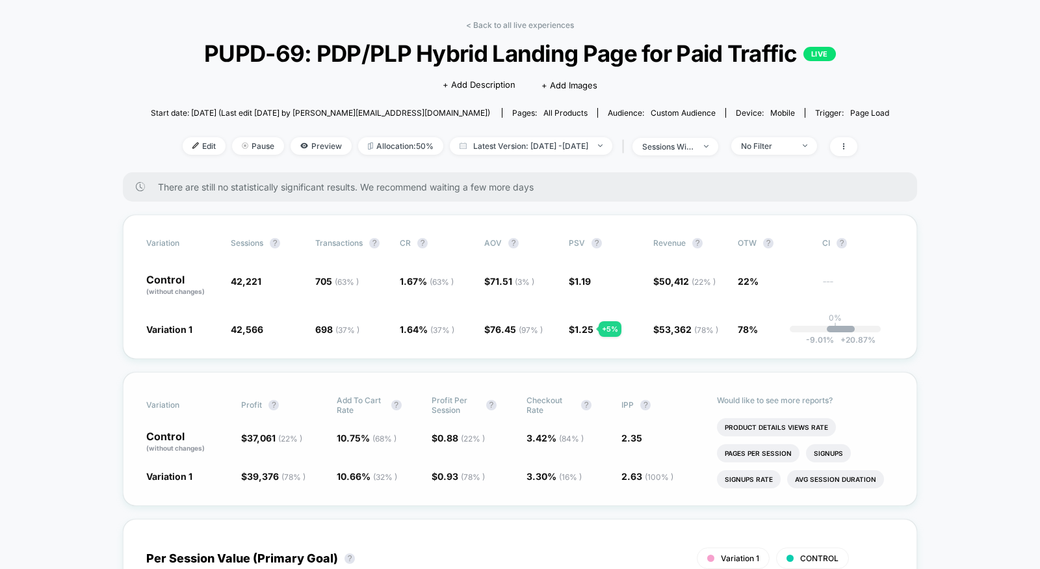
scroll to position [55, 0]
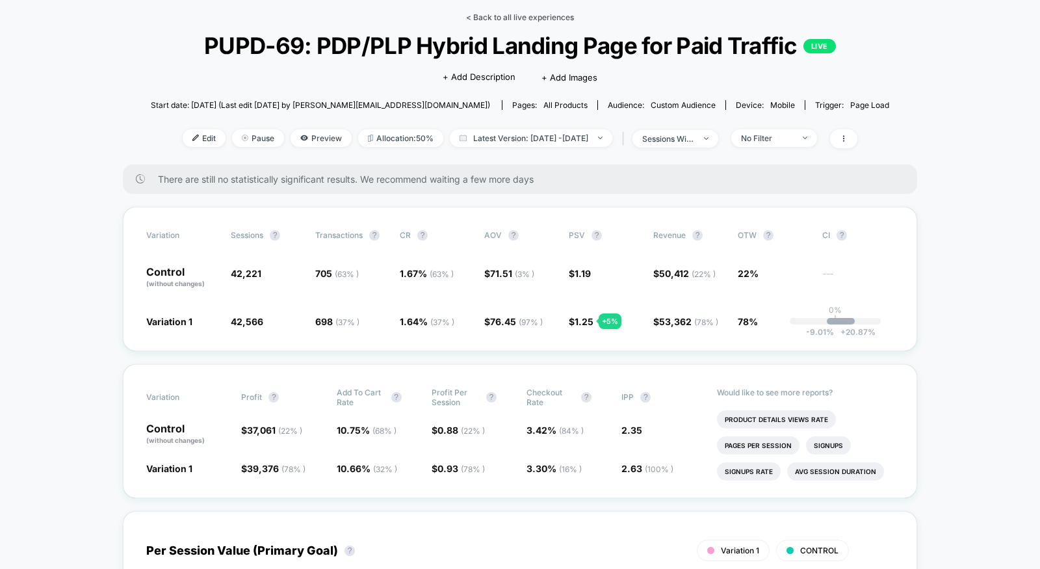
click at [515, 18] on link "< Back to all live experiences" at bounding box center [520, 17] width 108 height 10
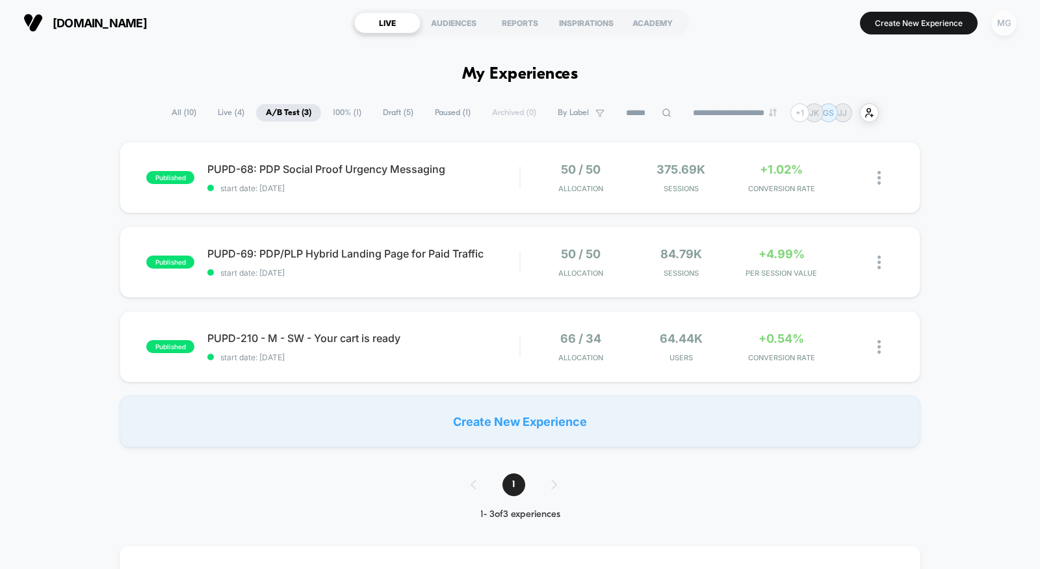
click at [1001, 32] on div "MG" at bounding box center [1003, 22] width 25 height 25
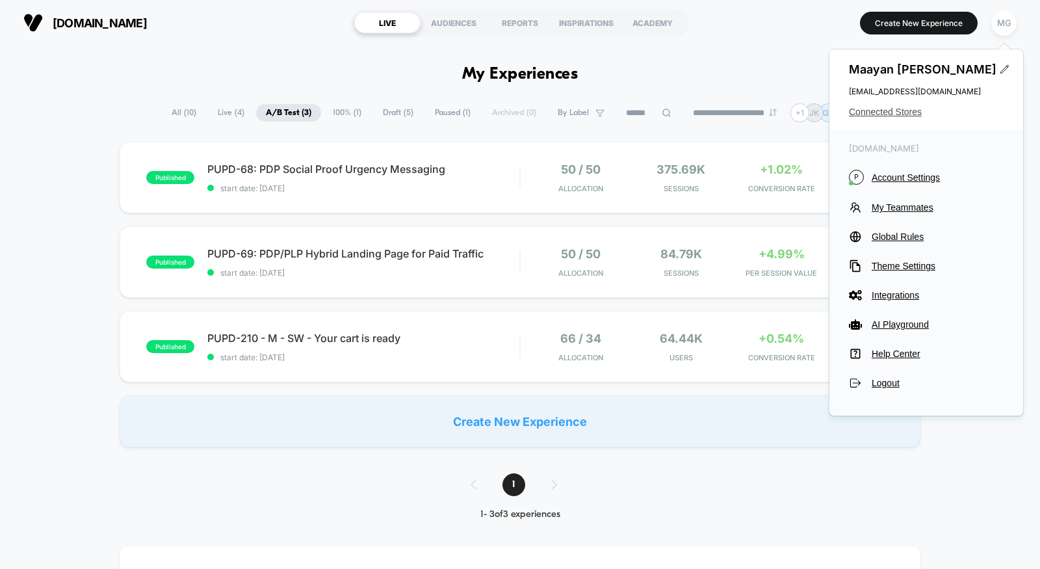
click at [895, 111] on span "Connected Stores" at bounding box center [926, 112] width 155 height 10
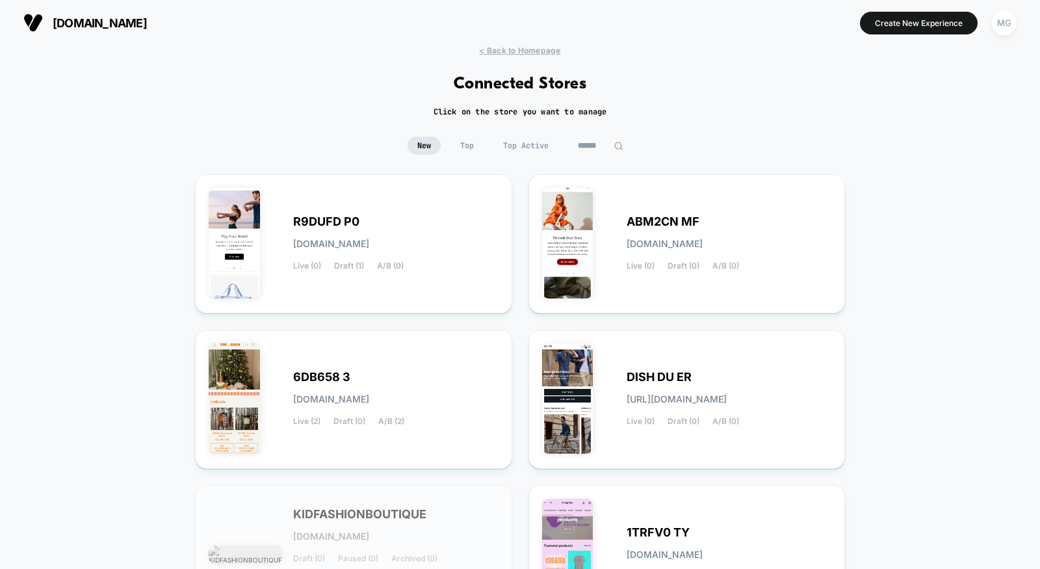
click at [594, 141] on input at bounding box center [600, 145] width 65 height 18
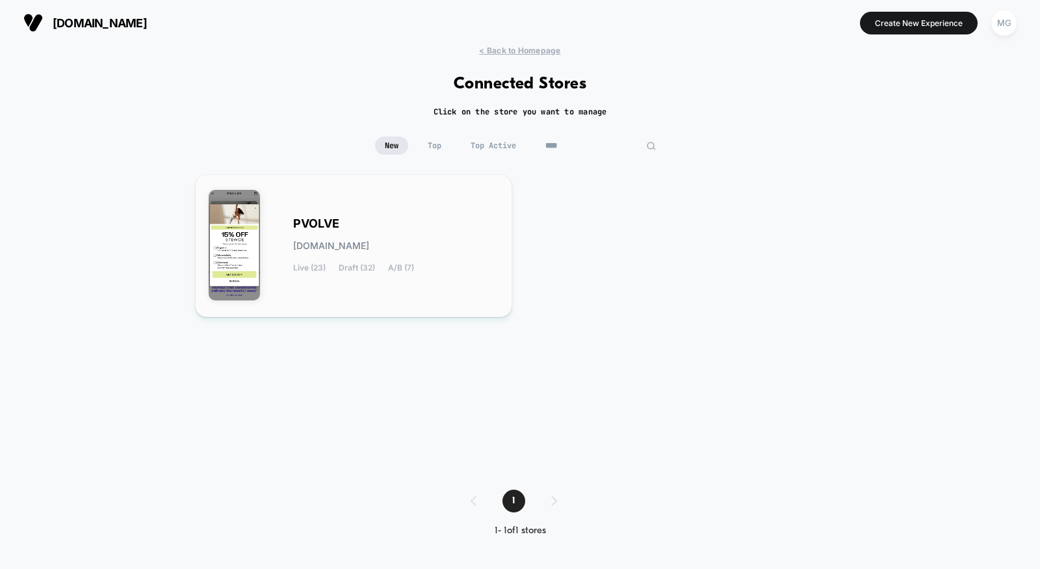
type input "****"
click at [379, 210] on div "PVOLVE [DOMAIN_NAME] Live (23) Draft (32) A/B (7)" at bounding box center [354, 246] width 290 height 116
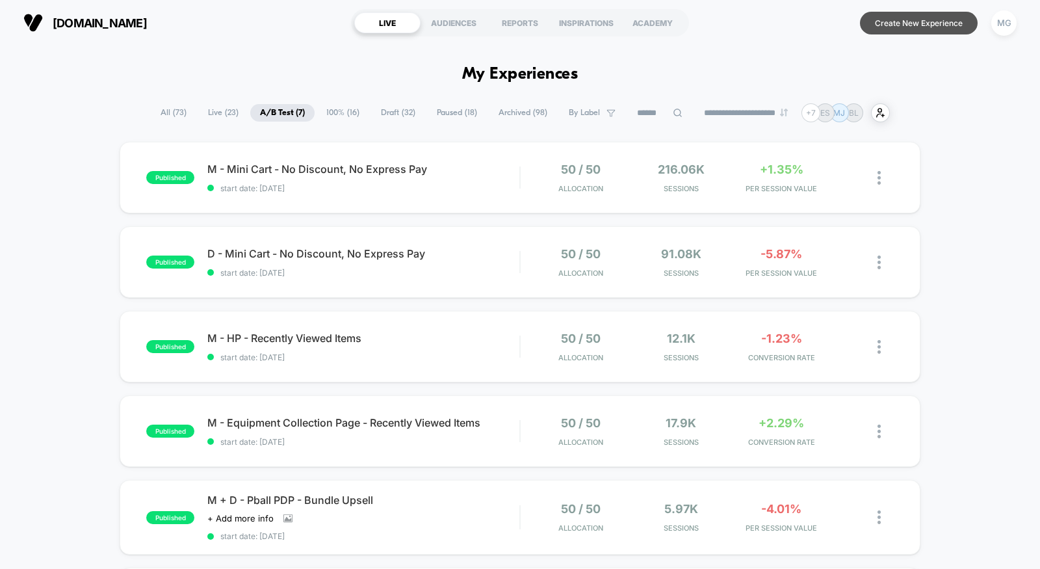
click at [936, 27] on button "Create New Experience" at bounding box center [919, 23] width 118 height 23
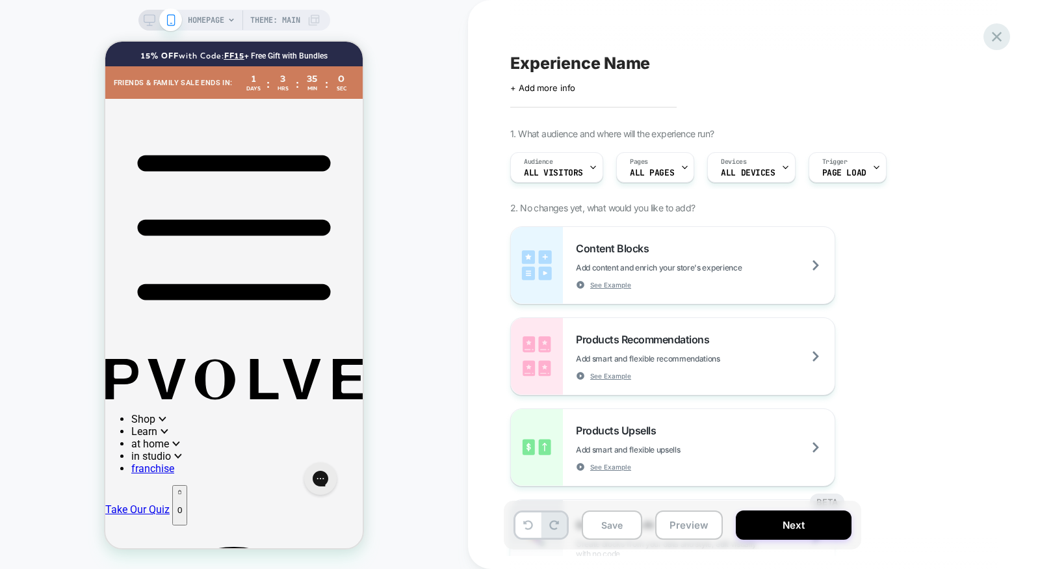
click at [1003, 40] on icon at bounding box center [997, 37] width 18 height 18
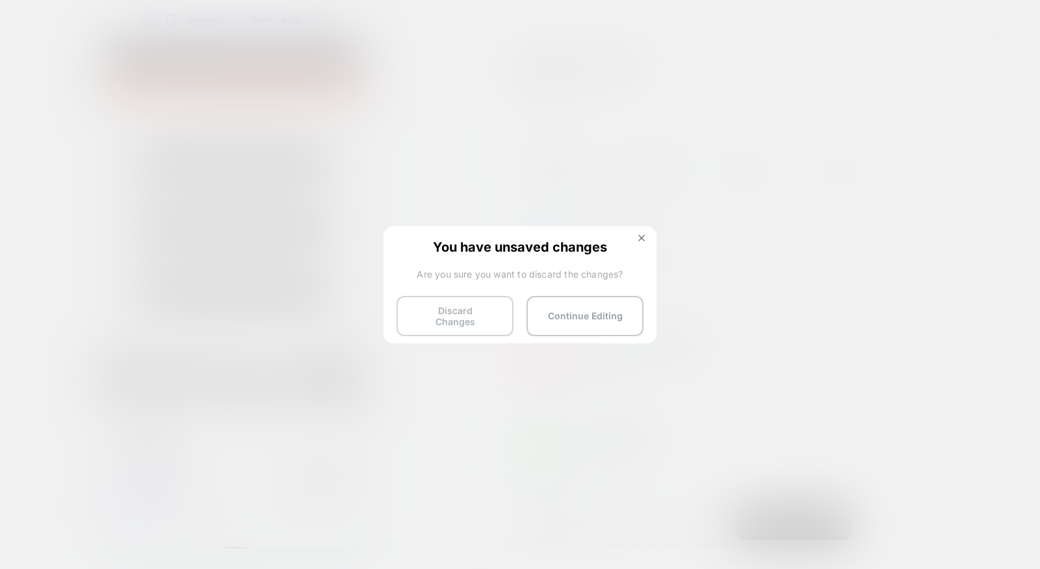
click at [449, 311] on button "Discard Changes" at bounding box center [454, 316] width 117 height 40
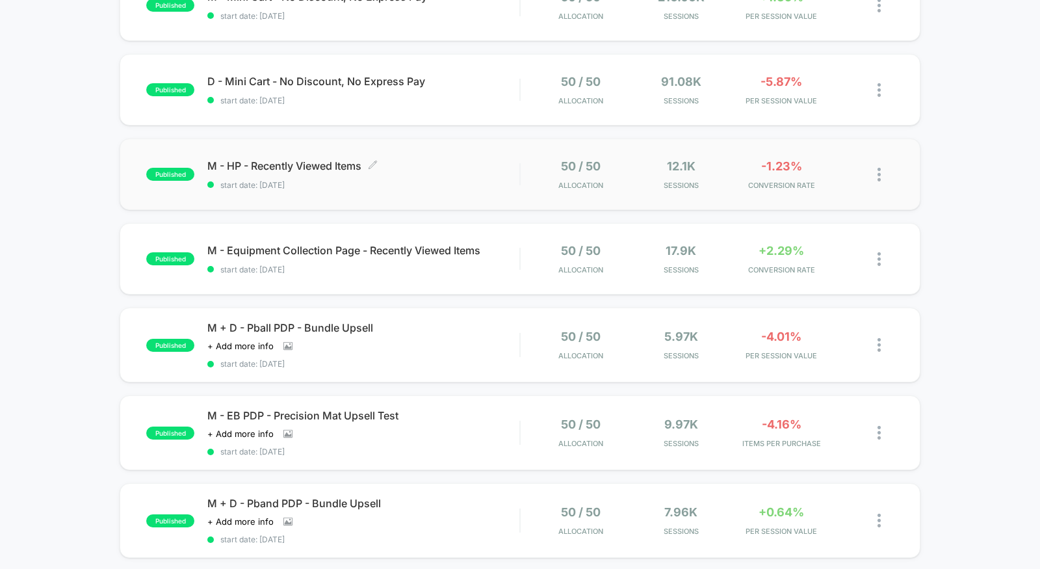
scroll to position [216, 0]
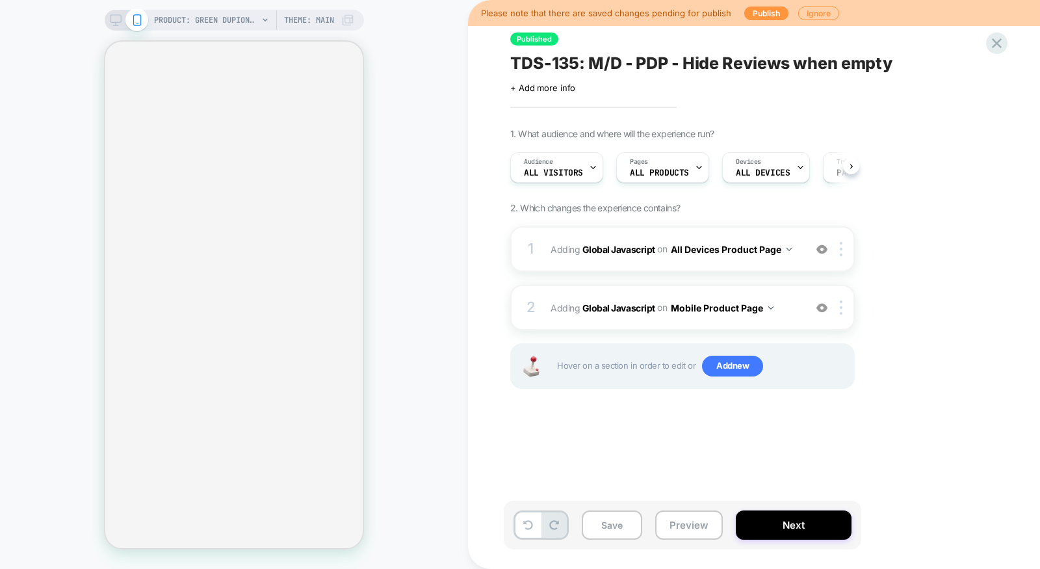
scroll to position [0, 1]
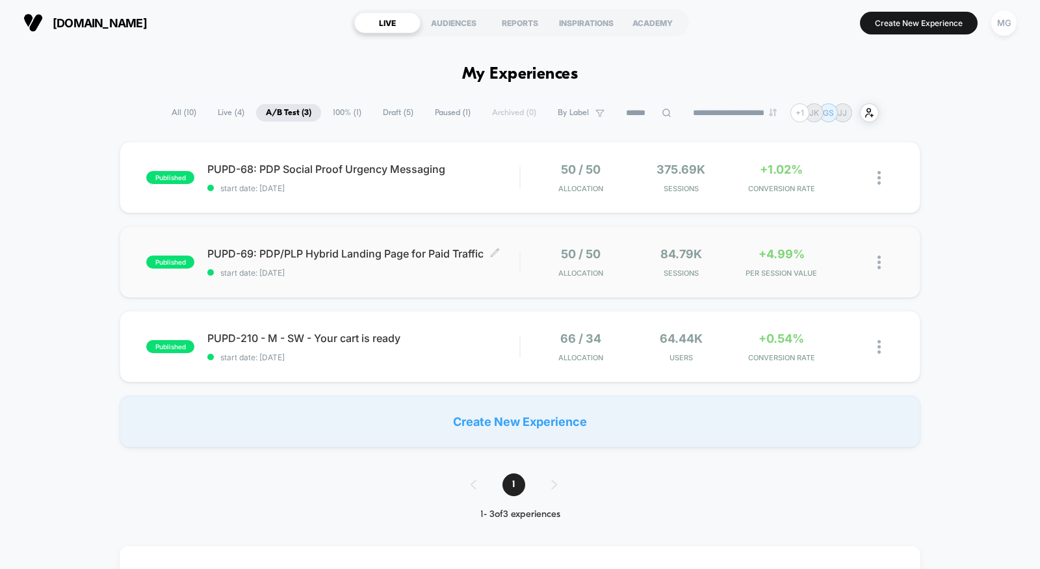
click at [449, 268] on span "start date: [DATE]" at bounding box center [363, 273] width 312 height 10
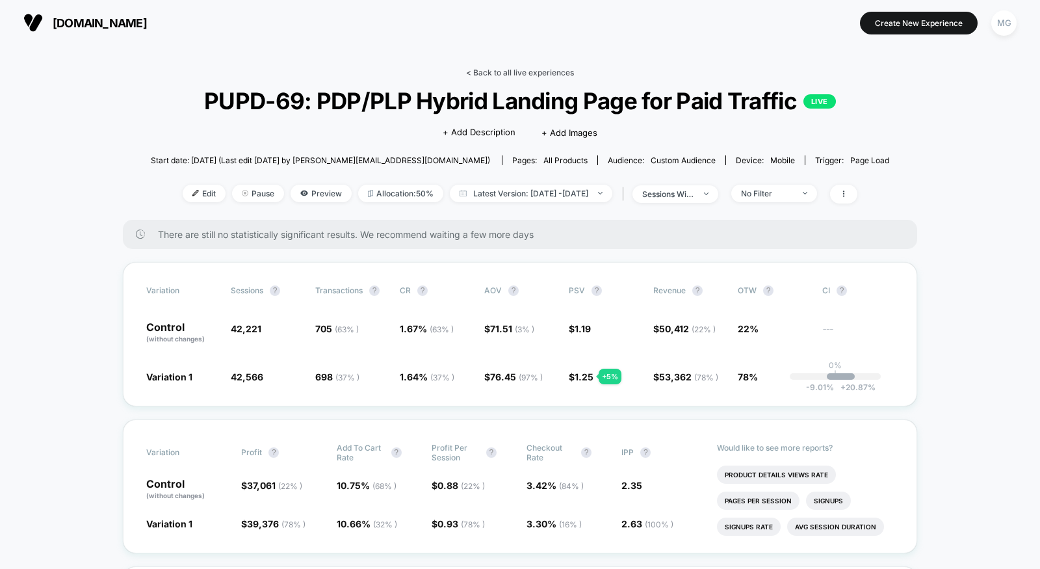
click at [547, 72] on link "< Back to all live experiences" at bounding box center [520, 73] width 108 height 10
